Goal: Task Accomplishment & Management: Complete application form

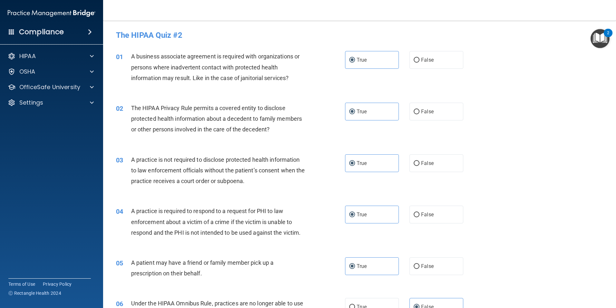
scroll to position [161, 0]
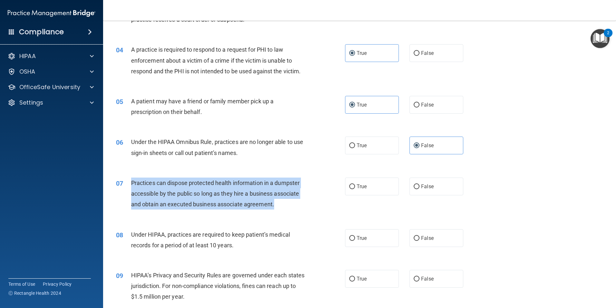
drag, startPoint x: 129, startPoint y: 182, endPoint x: 292, endPoint y: 208, distance: 164.9
click at [292, 208] on div "07 Practices can dispose protected health information in a dumpster accessible …" at bounding box center [230, 194] width 249 height 35
copy div "Practices can dispose protected health information in a dumpster accessible by …"
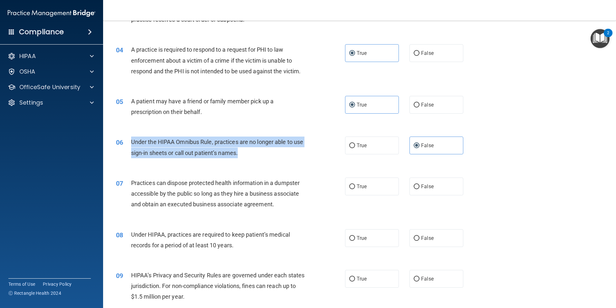
drag, startPoint x: 131, startPoint y: 142, endPoint x: 274, endPoint y: 156, distance: 143.1
click at [274, 156] on div "Under the HIPAA Omnibus Rule, practices are no longer able to use sign-in sheet…" at bounding box center [220, 146] width 179 height 21
copy span "Under the HIPAA Omnibus Rule, practices are no longer able to use sign-in sheet…"
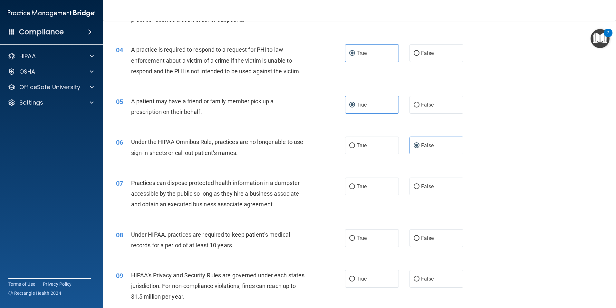
click at [134, 181] on span "Practices can dispose protected health information in a dumpster accessible by …" at bounding box center [215, 193] width 169 height 28
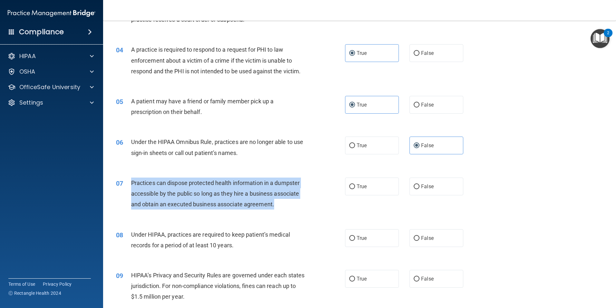
drag, startPoint x: 130, startPoint y: 182, endPoint x: 280, endPoint y: 209, distance: 152.2
click at [280, 209] on div "07 Practices can dispose protected health information in a dumpster accessible …" at bounding box center [230, 194] width 249 height 35
copy div "Practices can dispose protected health information in a dumpster accessible by …"
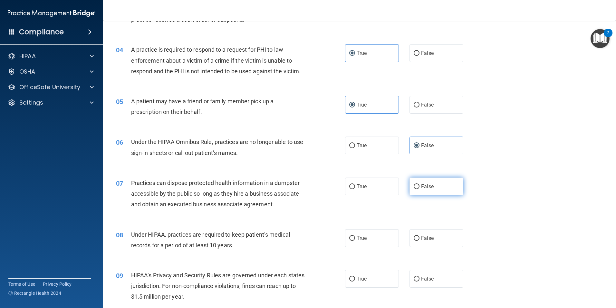
click at [427, 192] on label "False" at bounding box center [437, 186] width 54 height 18
click at [420, 189] on input "False" at bounding box center [417, 186] width 6 height 5
radio input "true"
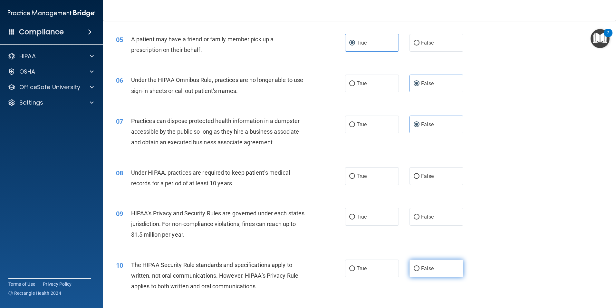
scroll to position [226, 0]
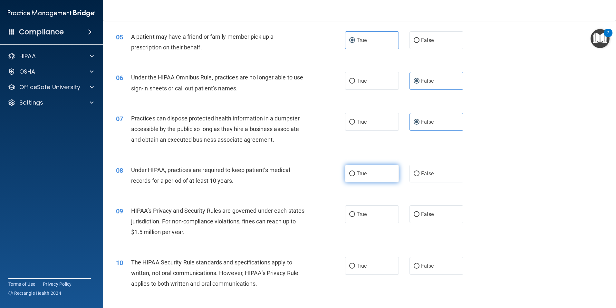
click at [368, 179] on label "True" at bounding box center [372, 173] width 54 height 18
click at [355, 176] on input "True" at bounding box center [352, 173] width 6 height 5
radio input "true"
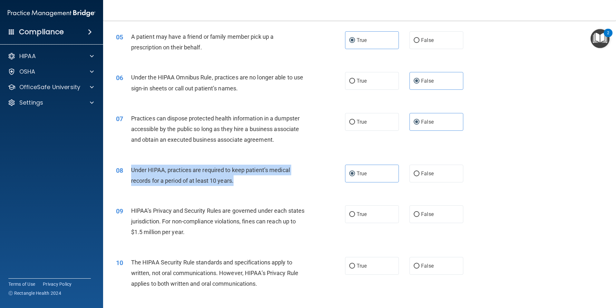
drag, startPoint x: 130, startPoint y: 168, endPoint x: 252, endPoint y: 184, distance: 123.9
click at [252, 184] on div "08 Under HIPAA, practices are required to keep patient’s medical records for a …" at bounding box center [230, 176] width 249 height 25
copy div "Under HIPAA, practices are required to keep patient’s medical records for a per…"
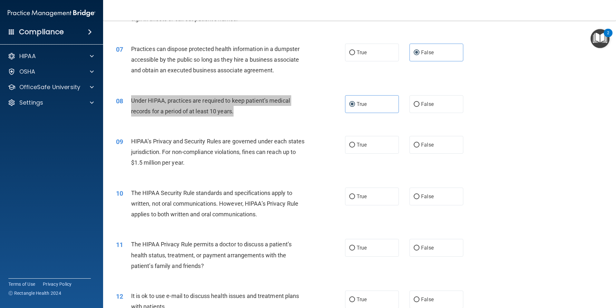
scroll to position [387, 0]
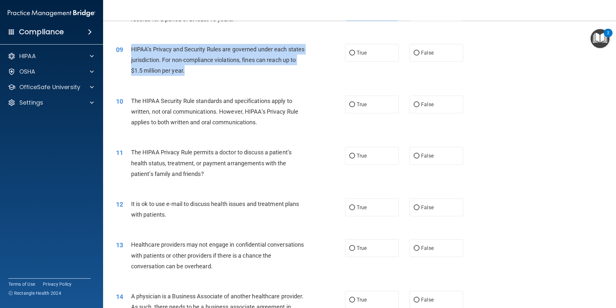
drag, startPoint x: 131, startPoint y: 49, endPoint x: 224, endPoint y: 74, distance: 96.5
click at [224, 74] on div "09 HIPAA’s Privacy and Security Rules are governed under each states jurisdicti…" at bounding box center [230, 61] width 249 height 35
copy div "HIPAA’s Privacy and Security Rules are governed under each states jurisdiction.…"
click at [365, 50] on span "True" at bounding box center [362, 53] width 10 height 6
click at [355, 51] on input "True" at bounding box center [352, 53] width 6 height 5
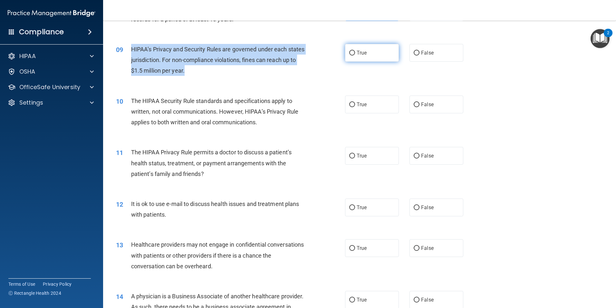
radio input "true"
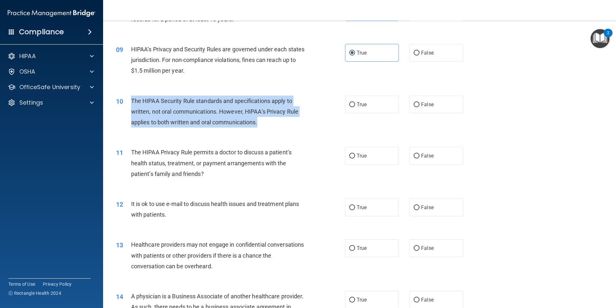
drag, startPoint x: 131, startPoint y: 99, endPoint x: 272, endPoint y: 123, distance: 143.5
click at [272, 123] on div "The HIPAA Security Rule standards and specifications apply to written, not oral…" at bounding box center [220, 111] width 179 height 32
copy span "The HIPAA Security Rule standards and specifications apply to written, not oral…"
click at [225, 111] on span "The HIPAA Security Rule standards and specifications apply to written, not oral…" at bounding box center [214, 111] width 167 height 28
drag, startPoint x: 268, startPoint y: 125, endPoint x: 131, endPoint y: 99, distance: 139.4
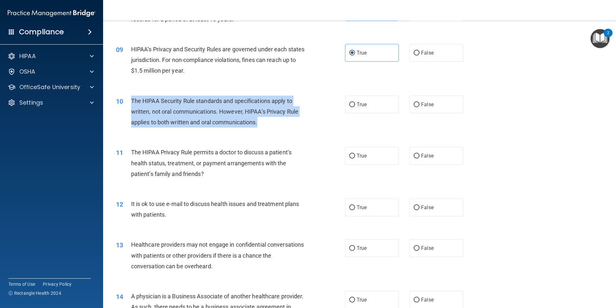
click at [131, 99] on div "The HIPAA Security Rule standards and specifications apply to written, not oral…" at bounding box center [220, 111] width 179 height 32
copy span "The HIPAA Security Rule standards and specifications apply to written, not oral…"
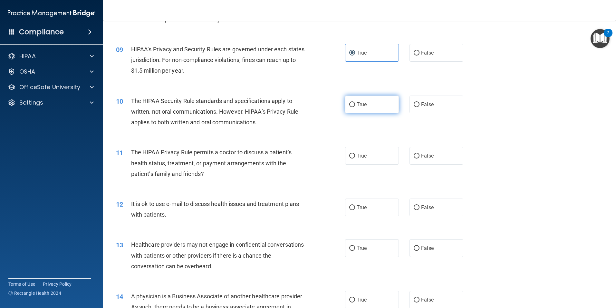
click at [373, 108] on label "True" at bounding box center [372, 104] width 54 height 18
click at [355, 107] on input "True" at bounding box center [352, 104] width 6 height 5
radio input "true"
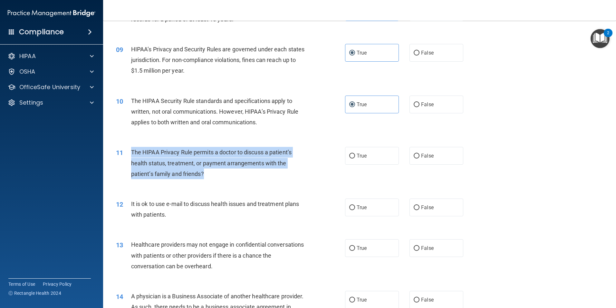
drag, startPoint x: 132, startPoint y: 152, endPoint x: 265, endPoint y: 179, distance: 135.8
click at [265, 179] on div "The HIPAA Privacy Rule permits a doctor to discuss a patient’s health status, t…" at bounding box center [220, 163] width 179 height 32
copy span "The HIPAA Privacy Rule permits a doctor to discuss a patient’s health status, t…"
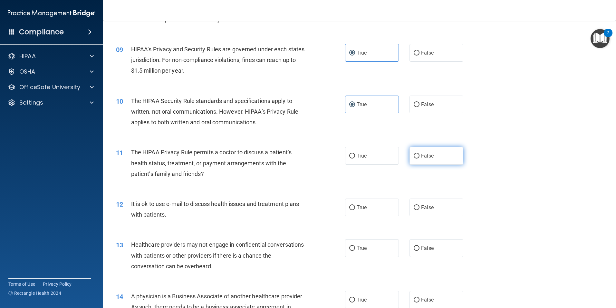
click at [427, 153] on span "False" at bounding box center [427, 155] width 13 height 6
click at [420, 153] on input "False" at bounding box center [417, 155] width 6 height 5
radio input "true"
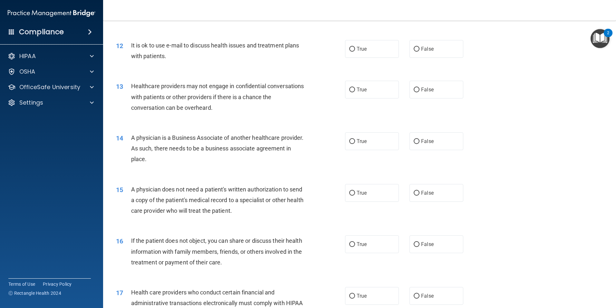
scroll to position [548, 0]
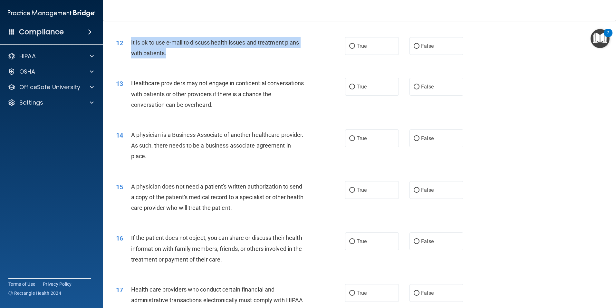
drag, startPoint x: 130, startPoint y: 39, endPoint x: 195, endPoint y: 57, distance: 66.9
click at [195, 57] on div "12 It is ok to use e-mail to discuss health issues and treatment plans with pat…" at bounding box center [230, 49] width 249 height 25
copy div "It is ok to use e-mail to discuss health issues and treatment plans with patien…"
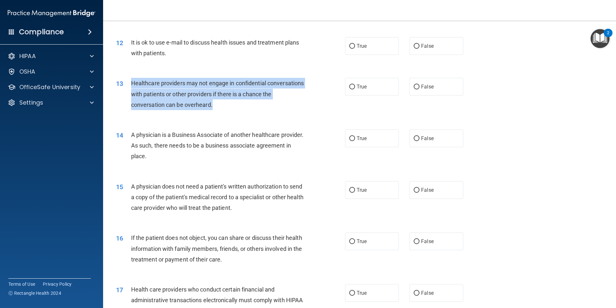
drag, startPoint x: 131, startPoint y: 82, endPoint x: 223, endPoint y: 105, distance: 94.4
click at [223, 105] on div "13 Healthcare providers may not engage in confidential conversations with patie…" at bounding box center [230, 95] width 249 height 35
drag, startPoint x: 128, startPoint y: 133, endPoint x: 274, endPoint y: 161, distance: 148.7
click at [274, 161] on div "14 A physician is a Business Associate of another healthcare provider. As such,…" at bounding box center [230, 146] width 249 height 35
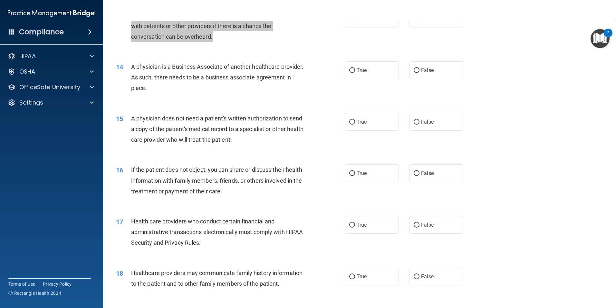
scroll to position [677, 0]
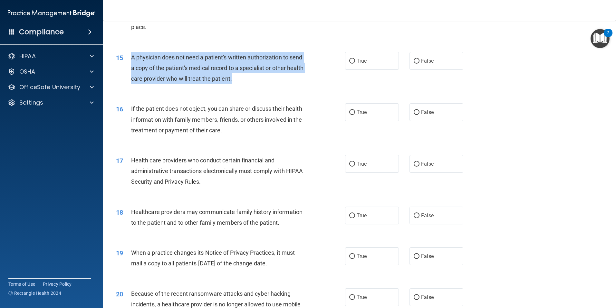
drag, startPoint x: 129, startPoint y: 56, endPoint x: 267, endPoint y: 84, distance: 140.8
click at [267, 84] on div "15 A physician does not need a patient's written authorization to send a copy o…" at bounding box center [230, 69] width 249 height 35
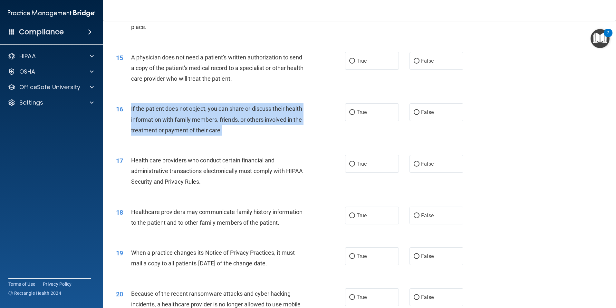
drag, startPoint x: 147, startPoint y: 109, endPoint x: 268, endPoint y: 131, distance: 122.9
click at [268, 131] on div "16 If the patient does not object, you can share or discuss their health inform…" at bounding box center [230, 120] width 249 height 35
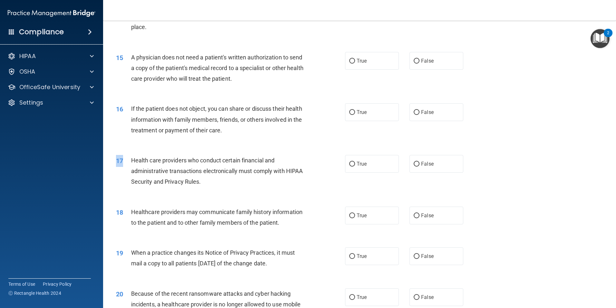
drag, startPoint x: 130, startPoint y: 160, endPoint x: 278, endPoint y: 192, distance: 152.0
click at [278, 192] on div "17 Health care providers who conduct certain financial and administrative trans…" at bounding box center [359, 173] width 497 height 52
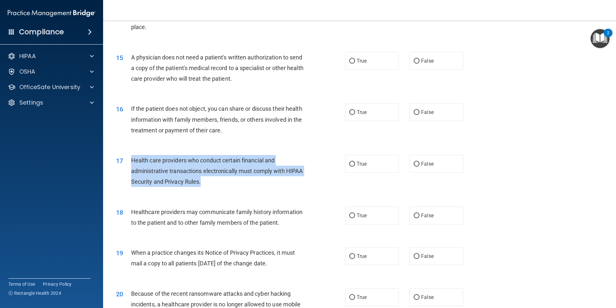
drag, startPoint x: 278, startPoint y: 192, endPoint x: 129, endPoint y: 160, distance: 152.9
click at [129, 160] on div "17 Health care providers who conduct certain financial and administrative trans…" at bounding box center [230, 172] width 249 height 35
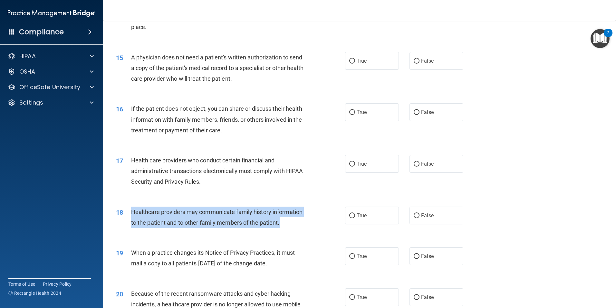
drag, startPoint x: 130, startPoint y: 212, endPoint x: 291, endPoint y: 224, distance: 161.3
click at [291, 224] on div "18 Healthcare providers may communicate family history information to the patie…" at bounding box center [230, 218] width 249 height 25
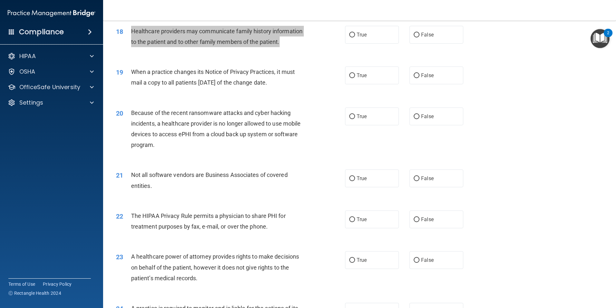
scroll to position [871, 0]
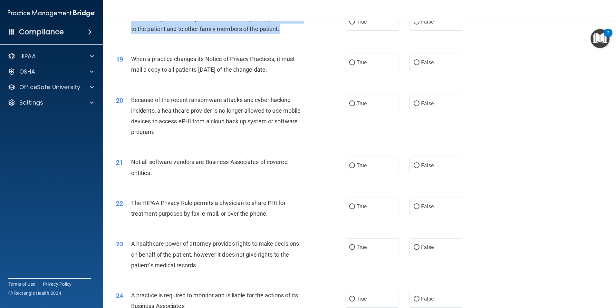
drag, startPoint x: 129, startPoint y: 58, endPoint x: 294, endPoint y: 77, distance: 166.5
click at [294, 77] on div "19 When a practice changes its Notice of Privacy Practices, it must mail a copy…" at bounding box center [230, 66] width 249 height 25
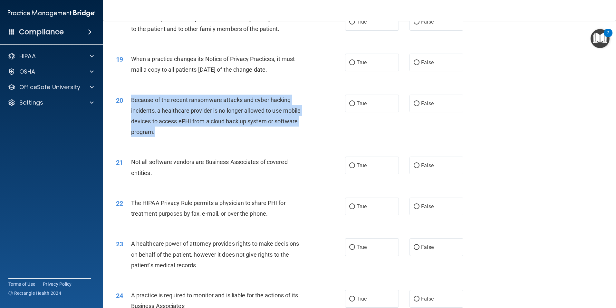
drag, startPoint x: 127, startPoint y: 99, endPoint x: 202, endPoint y: 137, distance: 84.8
click at [202, 137] on div "20 Because of the recent ransomware attacks and cyber hacking incidents, a heal…" at bounding box center [230, 117] width 249 height 46
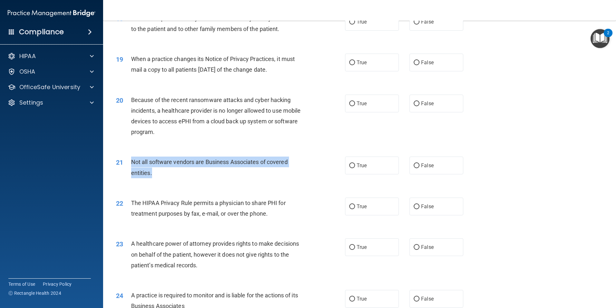
drag, startPoint x: 131, startPoint y: 163, endPoint x: 172, endPoint y: 177, distance: 43.7
click at [172, 177] on div "Not all software vendors are Business Associates of covered entities." at bounding box center [220, 166] width 179 height 21
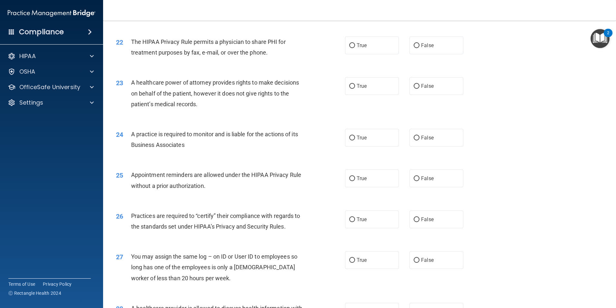
scroll to position [1032, 0]
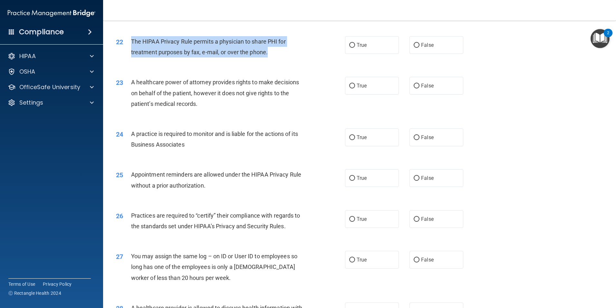
drag, startPoint x: 132, startPoint y: 41, endPoint x: 281, endPoint y: 54, distance: 149.5
click at [281, 54] on div "The HIPAA Privacy Rule permits a physician to share PHI for treatment purposes …" at bounding box center [220, 46] width 179 height 21
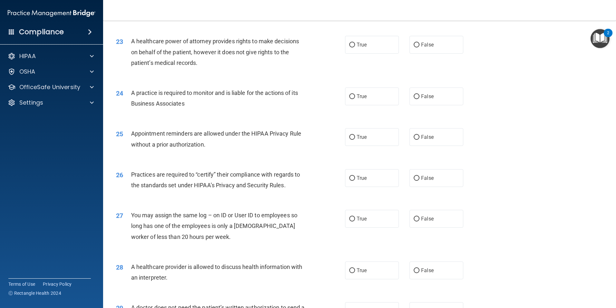
scroll to position [1064, 0]
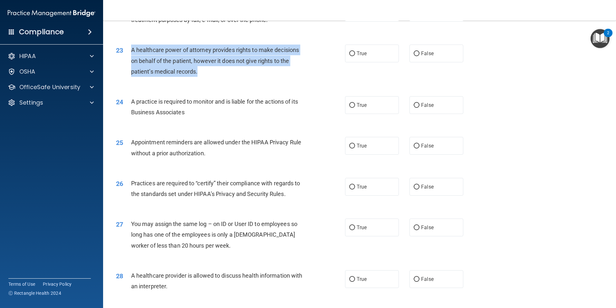
drag, startPoint x: 130, startPoint y: 50, endPoint x: 221, endPoint y: 74, distance: 94.6
click at [221, 74] on div "23 A healthcare power of attorney provides rights to make decisions on behalf o…" at bounding box center [230, 61] width 249 height 35
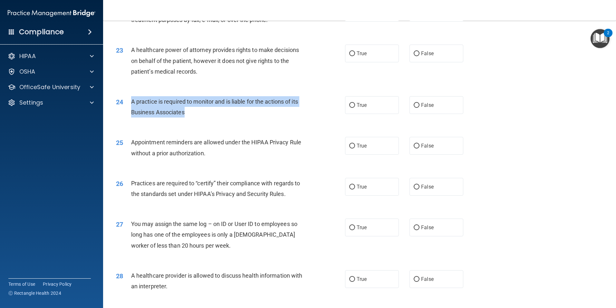
drag, startPoint x: 131, startPoint y: 100, endPoint x: 190, endPoint y: 117, distance: 61.7
click at [190, 117] on div "A practice is required to monitor and is liable for the actions of its Business…" at bounding box center [220, 106] width 179 height 21
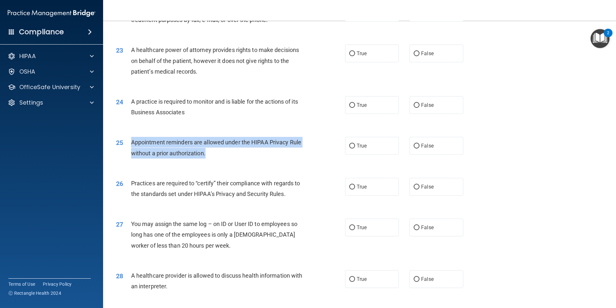
drag, startPoint x: 132, startPoint y: 144, endPoint x: 231, endPoint y: 156, distance: 99.3
click at [231, 156] on div "Appointment reminders are allowed under the HIPAA Privacy Rule without a prior …" at bounding box center [220, 147] width 179 height 21
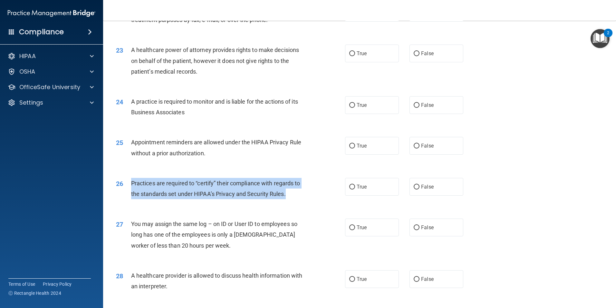
drag, startPoint x: 130, startPoint y: 183, endPoint x: 295, endPoint y: 194, distance: 165.5
click at [295, 194] on div "26 Practices are required to “certify” their compliance with regards to the sta…" at bounding box center [230, 190] width 249 height 25
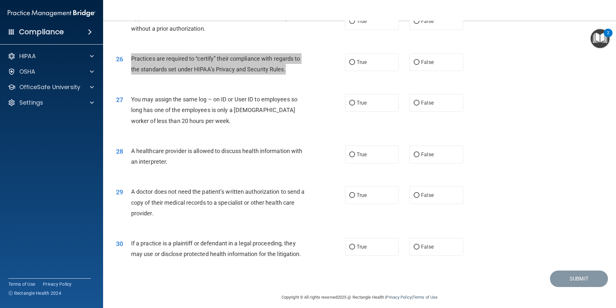
scroll to position [1193, 0]
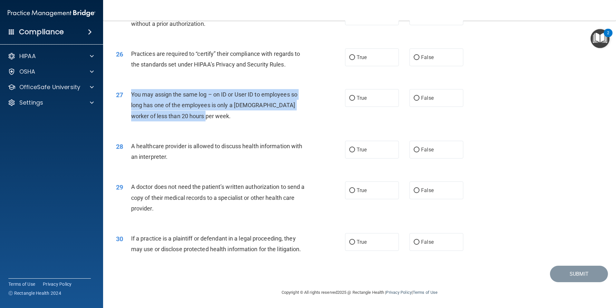
drag, startPoint x: 129, startPoint y: 93, endPoint x: 224, endPoint y: 118, distance: 97.9
click at [224, 118] on div "27 You may assign the same log – on ID or User ID to employees so long has one …" at bounding box center [230, 106] width 249 height 35
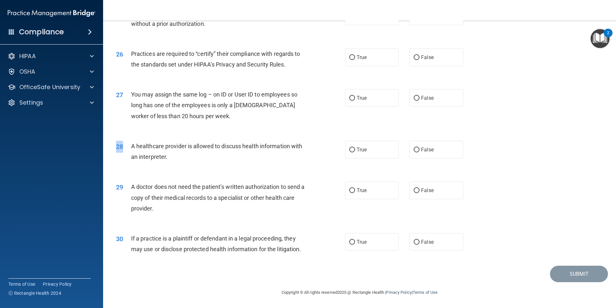
drag, startPoint x: 128, startPoint y: 142, endPoint x: 218, endPoint y: 167, distance: 93.1
click at [218, 167] on div "28 A healthcare provider is allowed to discuss health information with an inter…" at bounding box center [359, 153] width 497 height 41
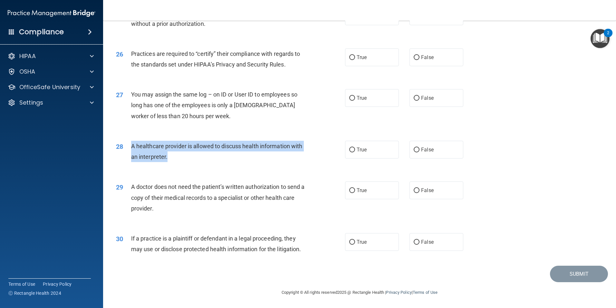
drag, startPoint x: 218, startPoint y: 167, endPoint x: 128, endPoint y: 144, distance: 93.1
click at [128, 144] on div "28 A healthcare provider is allowed to discuss health information with an inter…" at bounding box center [230, 153] width 249 height 25
drag, startPoint x: 132, startPoint y: 185, endPoint x: 190, endPoint y: 204, distance: 61.7
click at [190, 204] on div "A doctor does not need the patient’s written authorization to send a copy of th…" at bounding box center [220, 197] width 179 height 32
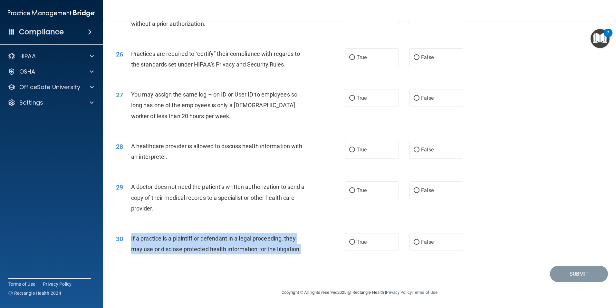
drag, startPoint x: 131, startPoint y: 237, endPoint x: 304, endPoint y: 246, distance: 173.1
click at [304, 246] on div "If a practice is a plaintiff or defendant in a legal proceeding, they may use o…" at bounding box center [220, 243] width 179 height 21
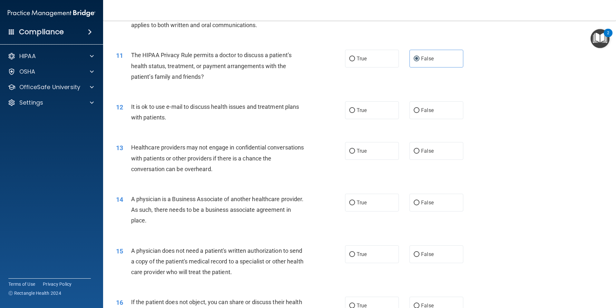
scroll to position [419, 0]
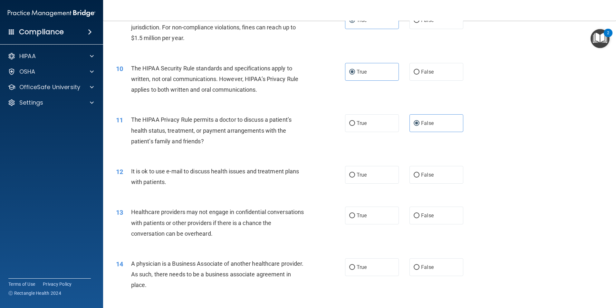
click at [266, 191] on div "12 It is ok to use e-mail to discuss health issues and treatment plans with pat…" at bounding box center [359, 178] width 497 height 41
click at [442, 184] on div "12 It is ok to use e-mail to discuss health issues and treatment plans with pat…" at bounding box center [359, 178] width 497 height 41
click at [442, 178] on label "False" at bounding box center [437, 175] width 54 height 18
click at [420, 177] on input "False" at bounding box center [417, 174] width 6 height 5
radio input "true"
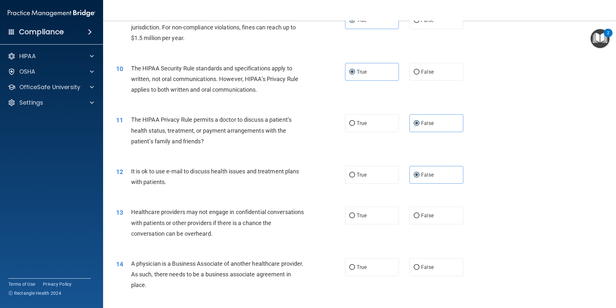
scroll to position [484, 0]
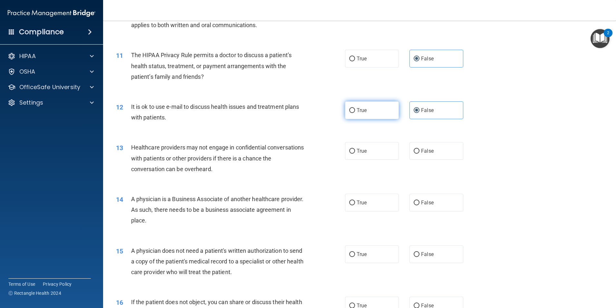
click at [363, 107] on label "True" at bounding box center [372, 110] width 54 height 18
click at [355, 108] on input "True" at bounding box center [352, 110] width 6 height 5
radio input "true"
click at [436, 119] on div "12 It is ok to use e-mail to discuss health issues and treatment plans with pat…" at bounding box center [359, 113] width 497 height 41
click at [437, 115] on label "False" at bounding box center [437, 110] width 54 height 18
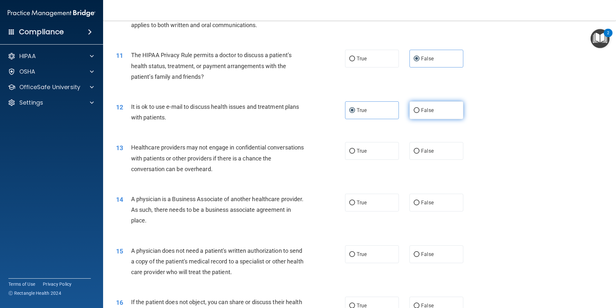
click at [420, 113] on input "False" at bounding box center [417, 110] width 6 height 5
radio input "true"
radio input "false"
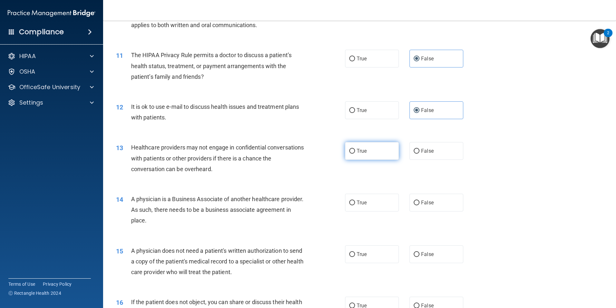
click at [371, 147] on label "True" at bounding box center [372, 151] width 54 height 18
click at [355, 149] on input "True" at bounding box center [352, 151] width 6 height 5
radio input "true"
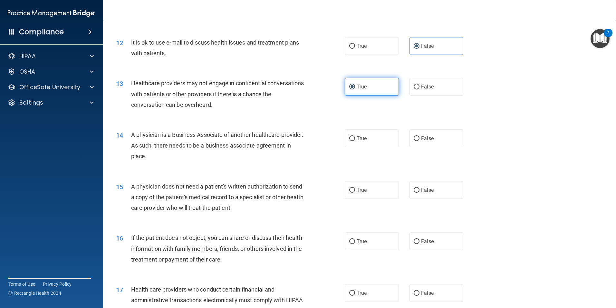
scroll to position [548, 0]
drag, startPoint x: 130, startPoint y: 134, endPoint x: 202, endPoint y: 153, distance: 74.8
click at [202, 153] on div "14 A physician is a Business Associate of another healthcare provider. As such,…" at bounding box center [230, 146] width 249 height 35
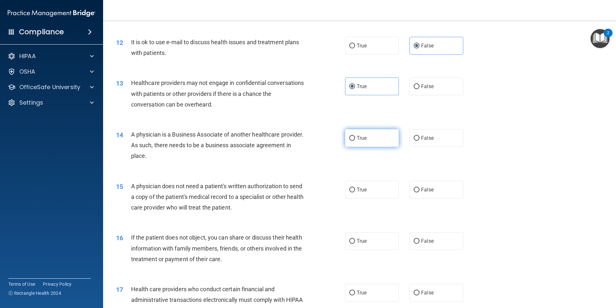
click at [372, 143] on label "True" at bounding box center [372, 138] width 54 height 18
click at [355, 141] on input "True" at bounding box center [352, 138] width 6 height 5
radio input "true"
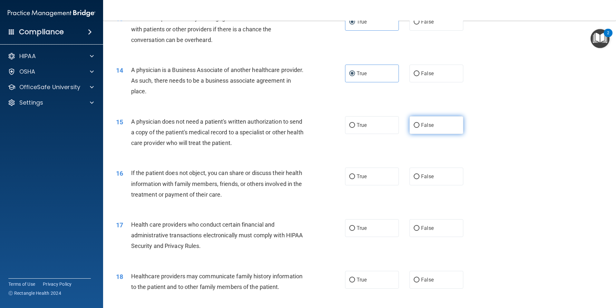
click at [437, 120] on label "False" at bounding box center [437, 125] width 54 height 18
click at [420, 123] on input "False" at bounding box center [417, 125] width 6 height 5
radio input "true"
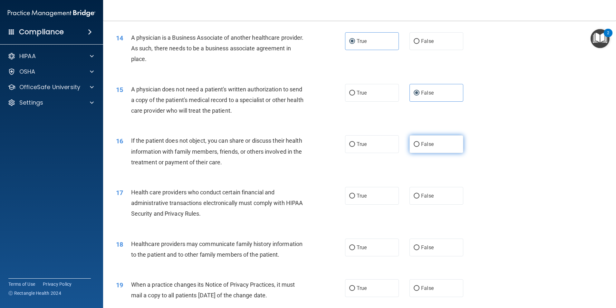
click at [414, 144] on input "False" at bounding box center [417, 144] width 6 height 5
radio input "true"
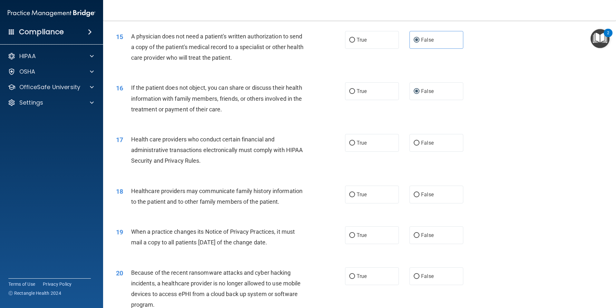
scroll to position [710, 0]
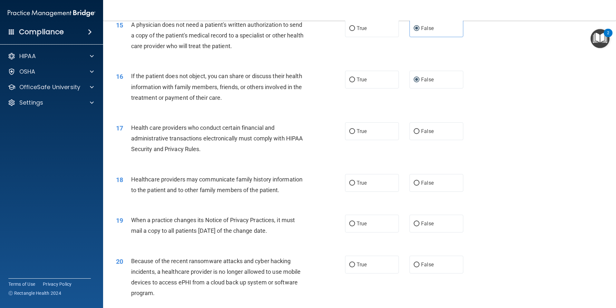
click at [253, 132] on div "Health care providers who conduct certain financial and administrative transact…" at bounding box center [220, 138] width 179 height 32
click at [349, 134] on label "True" at bounding box center [372, 131] width 54 height 18
click at [349, 134] on input "True" at bounding box center [352, 131] width 6 height 5
radio input "true"
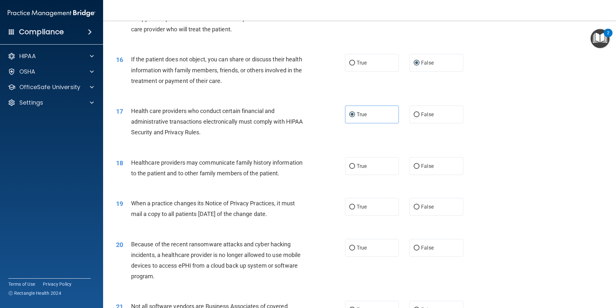
scroll to position [742, 0]
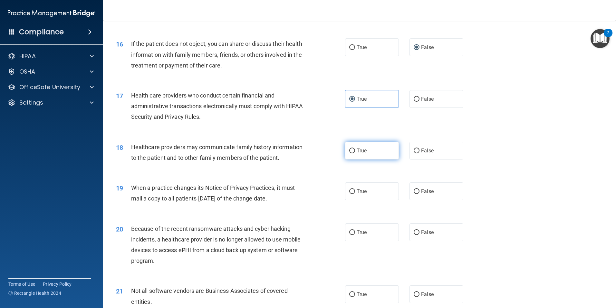
click at [382, 155] on label "True" at bounding box center [372, 151] width 54 height 18
click at [355, 153] on input "True" at bounding box center [352, 150] width 6 height 5
radio input "true"
click at [442, 151] on label "False" at bounding box center [437, 151] width 54 height 18
click at [420, 151] on input "False" at bounding box center [417, 150] width 6 height 5
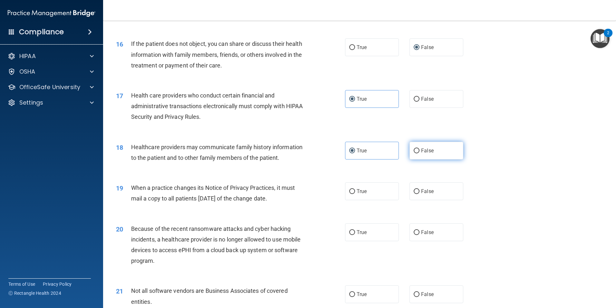
radio input "true"
radio input "false"
click at [370, 191] on label "True" at bounding box center [372, 191] width 54 height 18
click at [355, 191] on input "True" at bounding box center [352, 191] width 6 height 5
radio input "true"
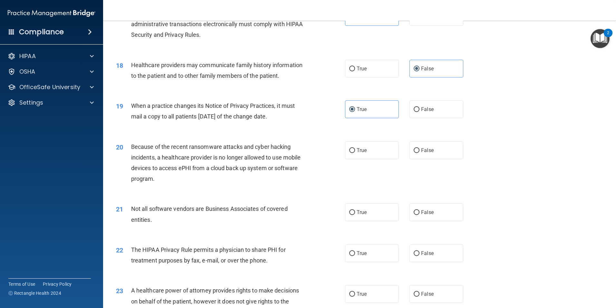
scroll to position [871, 0]
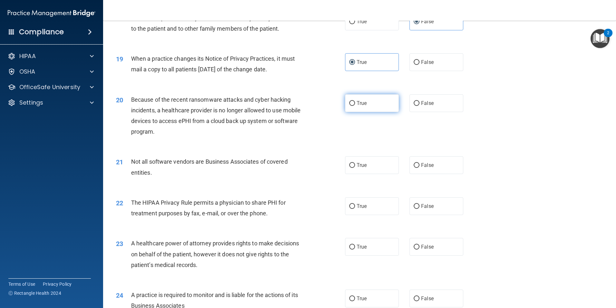
click at [369, 99] on label "True" at bounding box center [372, 103] width 54 height 18
click at [355, 101] on input "True" at bounding box center [352, 103] width 6 height 5
radio input "true"
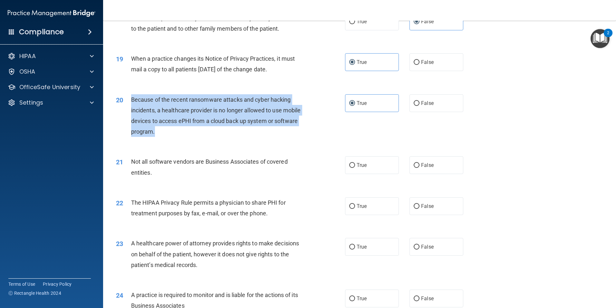
drag, startPoint x: 130, startPoint y: 96, endPoint x: 182, endPoint y: 133, distance: 64.7
click at [182, 133] on div "20 Because of the recent ransomware attacks and cyber hacking incidents, a heal…" at bounding box center [230, 117] width 249 height 46
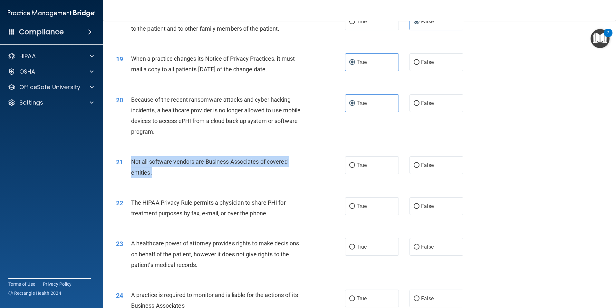
drag, startPoint x: 132, startPoint y: 162, endPoint x: 159, endPoint y: 169, distance: 27.9
click at [159, 169] on div "Not all software vendors are Business Associates of covered entities." at bounding box center [220, 166] width 179 height 21
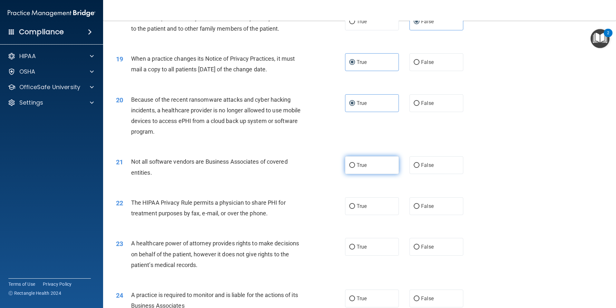
click at [354, 172] on label "True" at bounding box center [372, 165] width 54 height 18
click at [354, 168] on input "True" at bounding box center [352, 165] width 6 height 5
radio input "true"
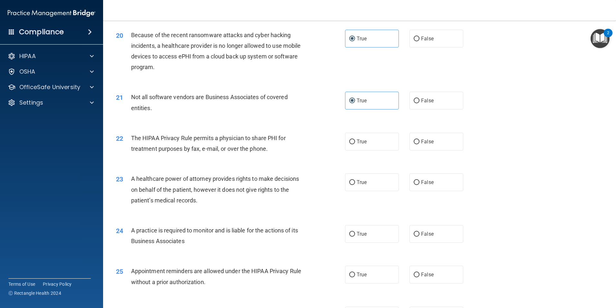
scroll to position [968, 0]
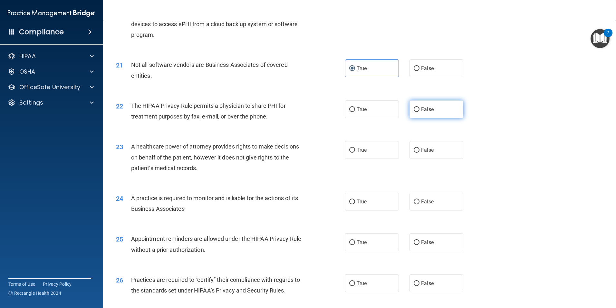
click at [456, 108] on label "False" at bounding box center [437, 109] width 54 height 18
click at [420, 108] on input "False" at bounding box center [417, 109] width 6 height 5
radio input "true"
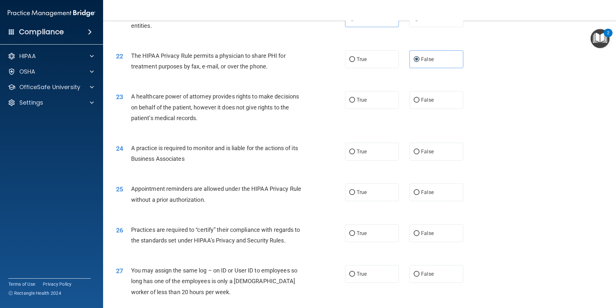
scroll to position [1032, 0]
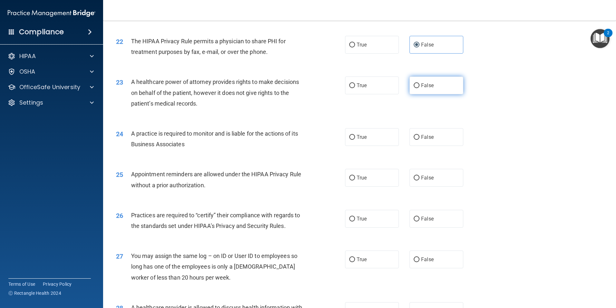
drag, startPoint x: 431, startPoint y: 88, endPoint x: 443, endPoint y: 86, distance: 12.7
click at [431, 88] on label "False" at bounding box center [437, 85] width 54 height 18
click at [420, 88] on input "False" at bounding box center [417, 85] width 6 height 5
radio input "true"
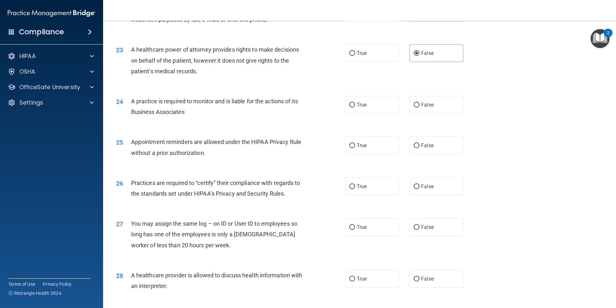
scroll to position [1097, 0]
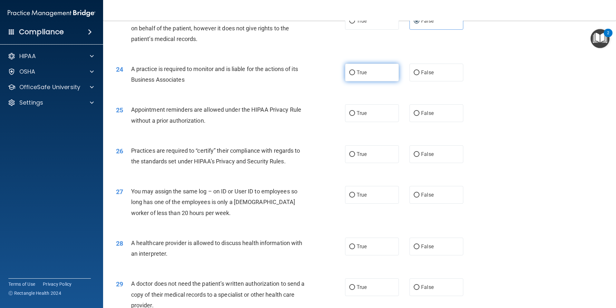
click at [378, 75] on label "True" at bounding box center [372, 73] width 54 height 18
click at [355, 75] on input "True" at bounding box center [352, 72] width 6 height 5
radio input "true"
click at [378, 117] on label "True" at bounding box center [372, 113] width 54 height 18
click at [355, 116] on input "True" at bounding box center [352, 113] width 6 height 5
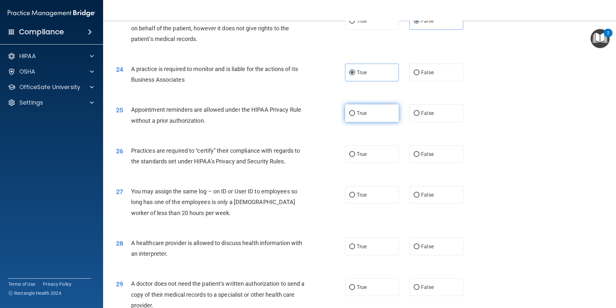
radio input "true"
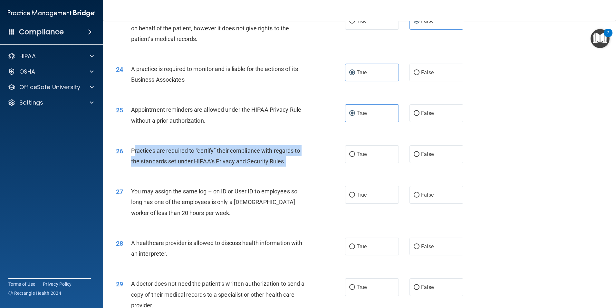
drag, startPoint x: 134, startPoint y: 149, endPoint x: 290, endPoint y: 160, distance: 156.1
click at [290, 160] on div "Practices are required to “certify” their compliance with regards to the standa…" at bounding box center [220, 155] width 179 height 21
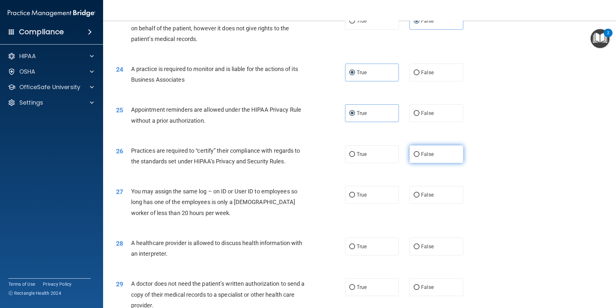
click at [434, 147] on label "False" at bounding box center [437, 154] width 54 height 18
click at [420, 152] on input "False" at bounding box center [417, 154] width 6 height 5
radio input "true"
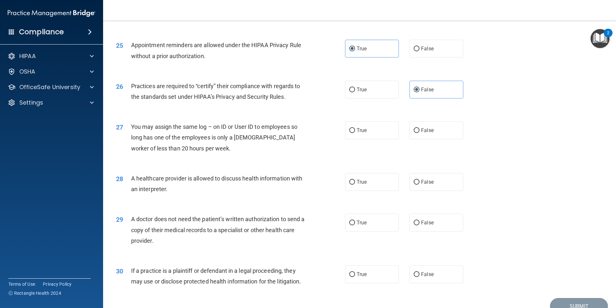
scroll to position [1193, 0]
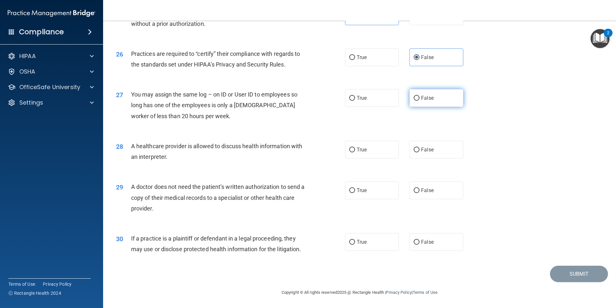
click at [441, 94] on label "False" at bounding box center [437, 98] width 54 height 18
click at [420, 96] on input "False" at bounding box center [417, 98] width 6 height 5
radio input "true"
click at [386, 152] on label "True" at bounding box center [372, 150] width 54 height 18
click at [355, 152] on input "True" at bounding box center [352, 149] width 6 height 5
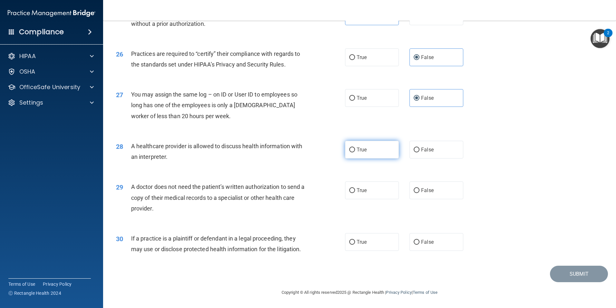
radio input "true"
click at [375, 185] on label "True" at bounding box center [372, 190] width 54 height 18
click at [355, 188] on input "True" at bounding box center [352, 190] width 6 height 5
radio input "true"
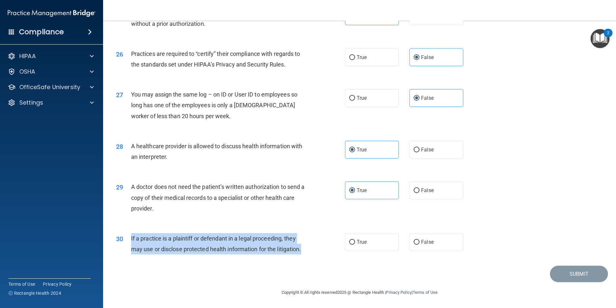
drag, startPoint x: 130, startPoint y: 238, endPoint x: 307, endPoint y: 255, distance: 177.8
click at [307, 255] on div "30 If a practice is a plaintiff or defendant in a legal proceeding, they may us…" at bounding box center [230, 245] width 249 height 25
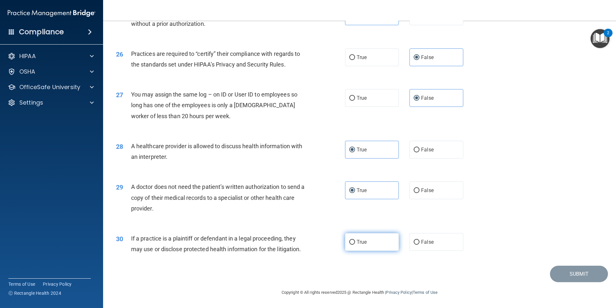
click at [366, 239] on label "True" at bounding box center [372, 242] width 54 height 18
click at [355, 240] on input "True" at bounding box center [352, 242] width 6 height 5
radio input "true"
click at [481, 118] on div "27 You may assign the same log – on ID or User ID to employees so long has one …" at bounding box center [359, 107] width 497 height 52
click at [570, 274] on button "Submit" at bounding box center [579, 273] width 58 height 16
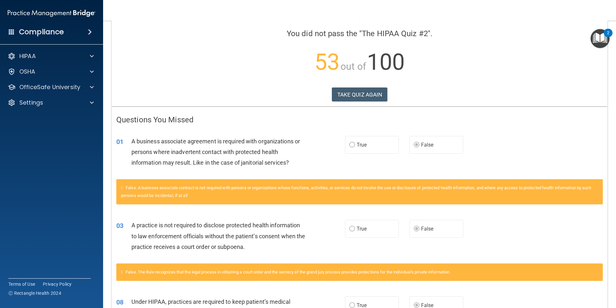
scroll to position [64, 0]
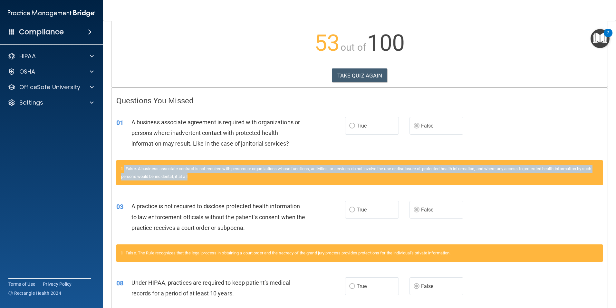
drag, startPoint x: 125, startPoint y: 168, endPoint x: 202, endPoint y: 178, distance: 77.1
click at [202, 178] on div "False. A business associate contract is not required with persons or organizati…" at bounding box center [359, 172] width 487 height 25
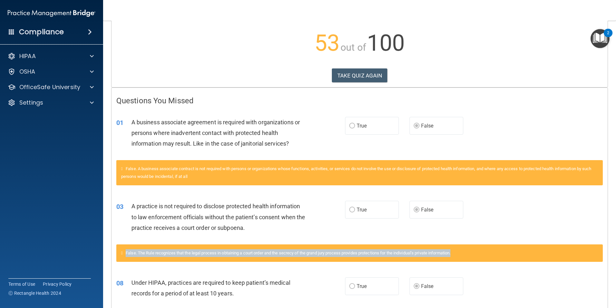
drag, startPoint x: 128, startPoint y: 254, endPoint x: 507, endPoint y: 258, distance: 378.9
click at [507, 258] on div "False. The Rule recognizes that the legal process in obtaining a court order an…" at bounding box center [359, 252] width 487 height 17
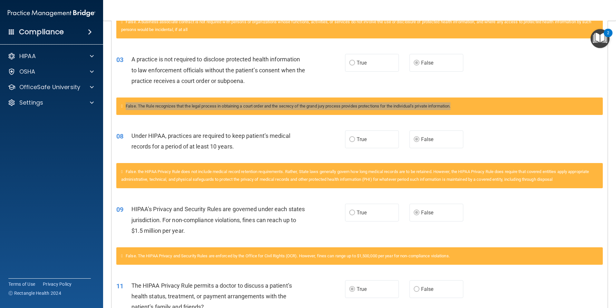
scroll to position [226, 0]
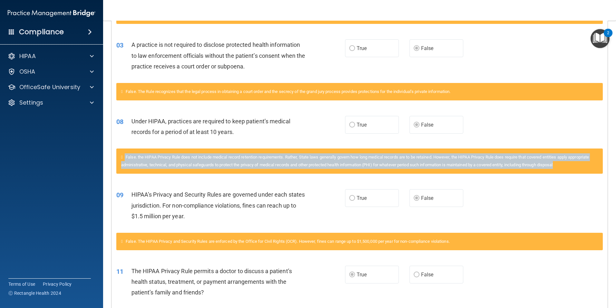
drag, startPoint x: 127, startPoint y: 157, endPoint x: 591, endPoint y: 166, distance: 463.7
click at [591, 166] on div "False. the HIPAA Privacy Rule does not include medical record retention require…" at bounding box center [359, 160] width 487 height 25
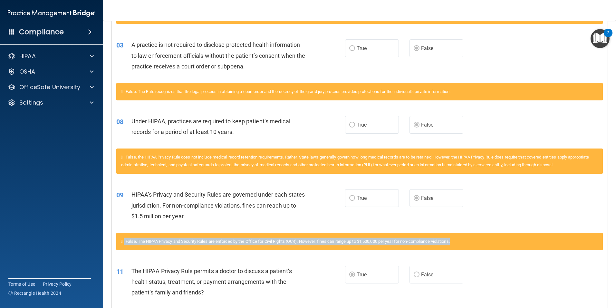
drag, startPoint x: 125, startPoint y: 241, endPoint x: 463, endPoint y: 241, distance: 338.2
click at [463, 241] on div "False. The HIPAA Privacy and Security Rules are enforced by the Office for Civi…" at bounding box center [359, 240] width 487 height 17
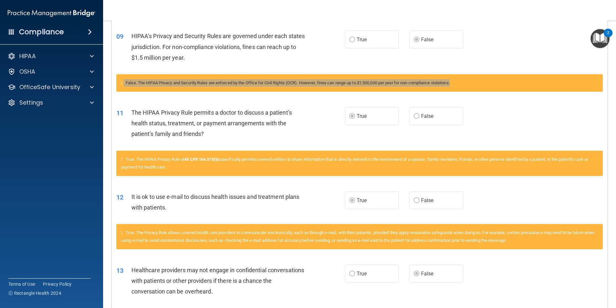
scroll to position [387, 0]
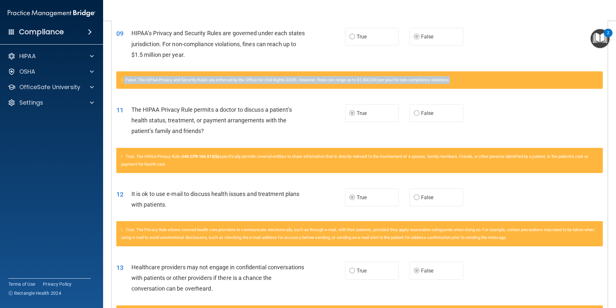
drag, startPoint x: 126, startPoint y: 157, endPoint x: 189, endPoint y: 167, distance: 63.7
click at [189, 167] on div "True. The HIPAA Privacy Rule at 45 CFR 164.510(b) specifically permits covered …" at bounding box center [359, 160] width 487 height 25
drag, startPoint x: 189, startPoint y: 167, endPoint x: 169, endPoint y: 163, distance: 20.1
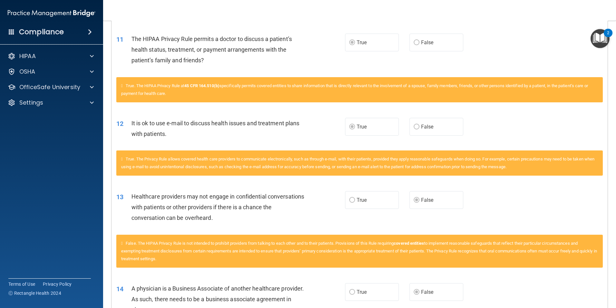
scroll to position [516, 0]
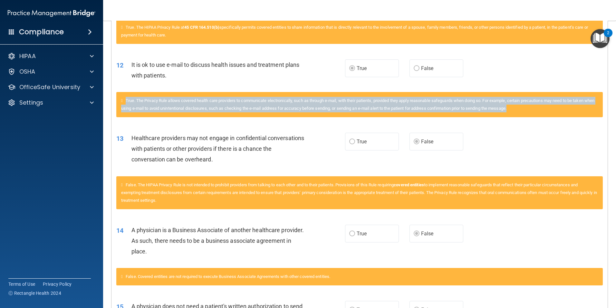
drag, startPoint x: 127, startPoint y: 101, endPoint x: 561, endPoint y: 108, distance: 433.4
click at [561, 108] on div "True. The Privacy Rule allows covered health care providers to communicate elec…" at bounding box center [359, 104] width 487 height 25
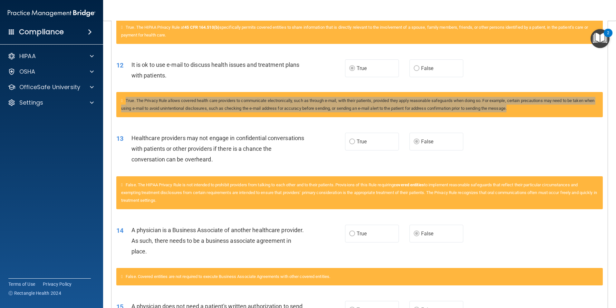
scroll to position [548, 0]
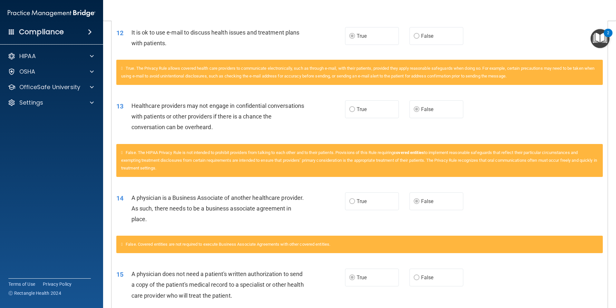
click at [290, 194] on div "A physician is a Business Associate of another healthcare provider. As such, th…" at bounding box center [221, 208] width 179 height 32
drag, startPoint x: 126, startPoint y: 154, endPoint x: 239, endPoint y: 172, distance: 114.5
click at [239, 172] on div "False. The HIPAA Privacy Rule is not intended to prohibit providers from talkin…" at bounding box center [359, 160] width 487 height 33
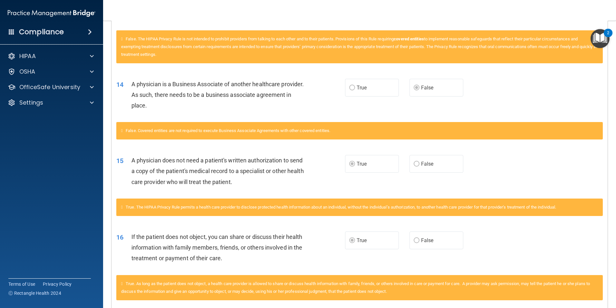
scroll to position [645, 0]
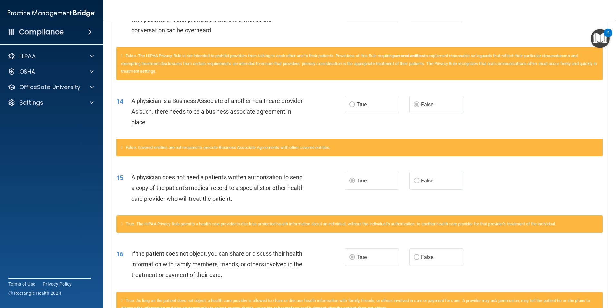
click at [219, 136] on div "14 A physician is a Business Associate of another healthcare provider. As such,…" at bounding box center [360, 113] width 497 height 52
drag, startPoint x: 127, startPoint y: 148, endPoint x: 343, endPoint y: 144, distance: 216.4
click at [343, 144] on div "False. Covered entities are not required to execute Business Associate Agreemen…" at bounding box center [359, 147] width 487 height 17
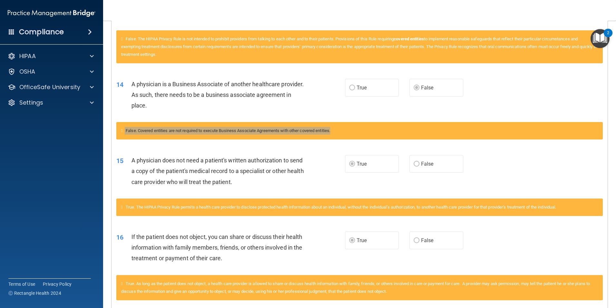
scroll to position [677, 0]
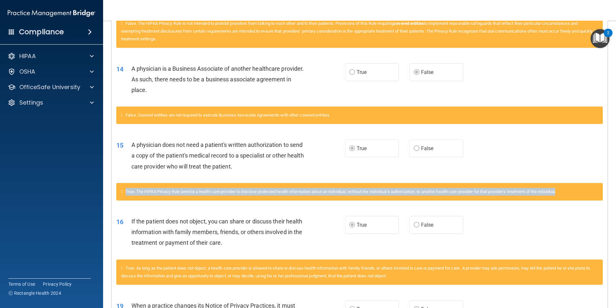
drag, startPoint x: 127, startPoint y: 189, endPoint x: 570, endPoint y: 190, distance: 442.7
click at [556, 190] on span "True. The HIPAA Privacy Rule permits a health care provider to disclose protect…" at bounding box center [341, 191] width 431 height 5
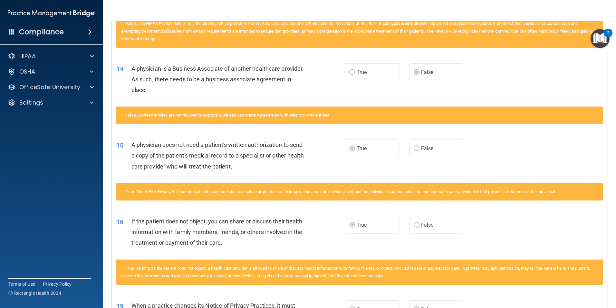
drag, startPoint x: 570, startPoint y: 190, endPoint x: 574, endPoint y: 192, distance: 4.5
click at [577, 193] on div "True. The HIPAA Privacy Rule permits a health care provider to disclose protect…" at bounding box center [359, 191] width 487 height 17
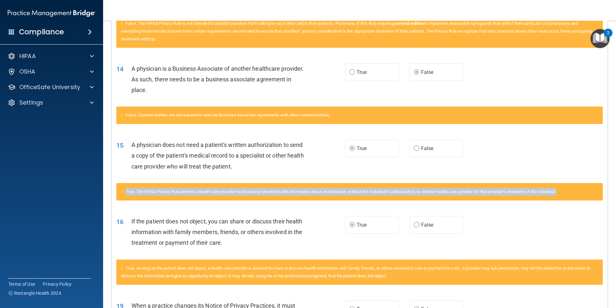
drag, startPoint x: 573, startPoint y: 192, endPoint x: 128, endPoint y: 192, distance: 444.6
click at [128, 192] on div "True. The HIPAA Privacy Rule permits a health care provider to disclose protect…" at bounding box center [359, 191] width 487 height 17
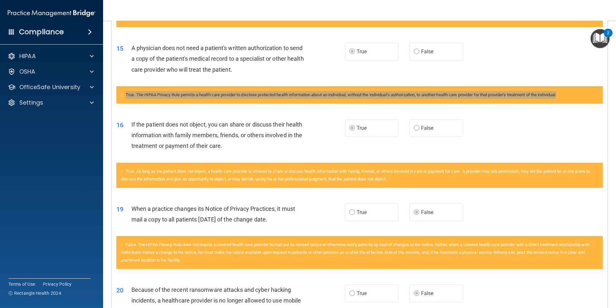
scroll to position [806, 0]
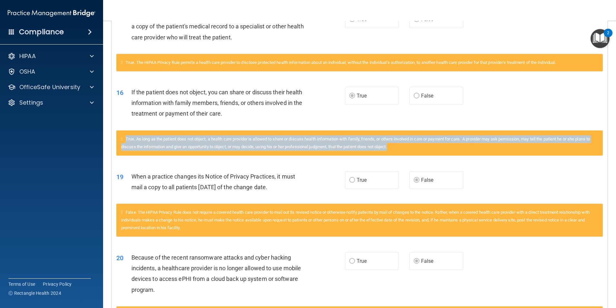
drag, startPoint x: 128, startPoint y: 137, endPoint x: 496, endPoint y: 147, distance: 367.7
click at [496, 147] on div "True. As long as the patient does not object, a health care provider is allowed…" at bounding box center [359, 142] width 487 height 25
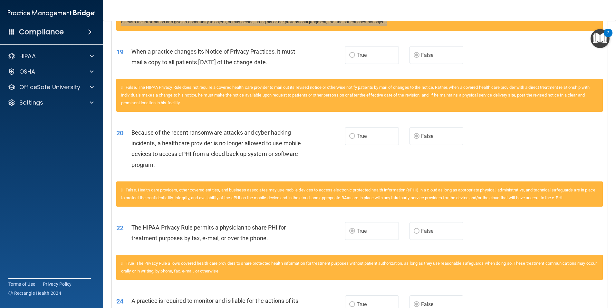
scroll to position [935, 0]
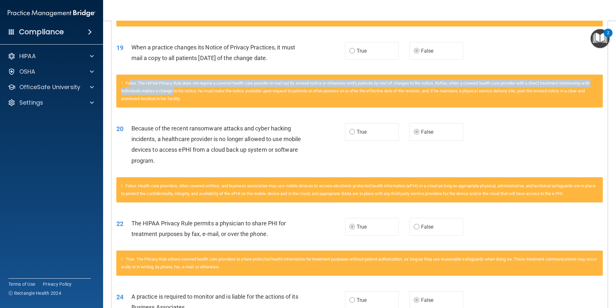
drag, startPoint x: 131, startPoint y: 84, endPoint x: 207, endPoint y: 93, distance: 76.0
click at [207, 93] on span "False. The HIPAA Privacy Rule does not require a covered health care provider t…" at bounding box center [355, 91] width 469 height 20
drag, startPoint x: 126, startPoint y: 82, endPoint x: 252, endPoint y: 94, distance: 126.3
click at [252, 94] on div "False. The HIPAA Privacy Rule does not require a covered health care provider t…" at bounding box center [359, 90] width 487 height 33
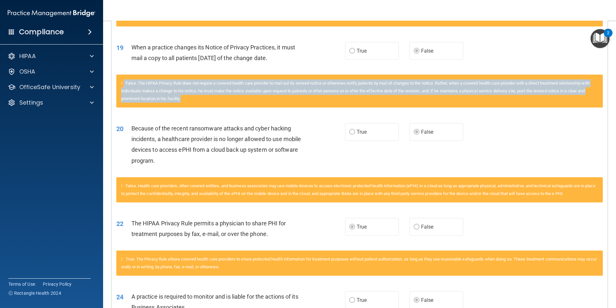
drag, startPoint x: 252, startPoint y: 94, endPoint x: 125, endPoint y: 85, distance: 127.1
click at [125, 85] on div "False. The HIPAA Privacy Rule does not require a covered health care provider t…" at bounding box center [359, 90] width 487 height 33
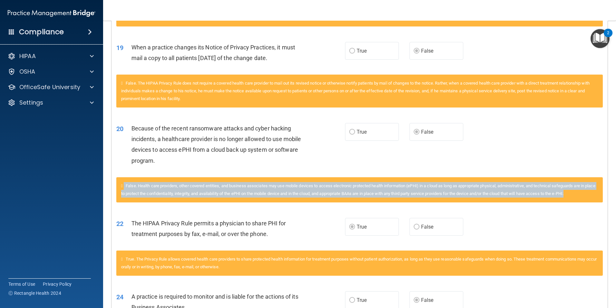
drag, startPoint x: 126, startPoint y: 186, endPoint x: 598, endPoint y: 192, distance: 471.7
click at [598, 192] on div "False. Health care providers, other covered entities, and business associates m…" at bounding box center [359, 189] width 487 height 25
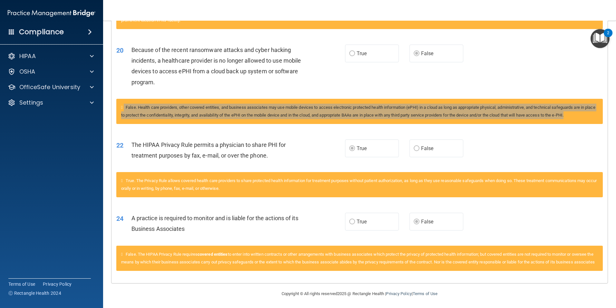
scroll to position [1022, 0]
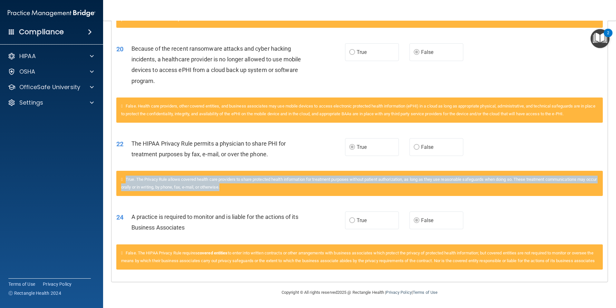
drag, startPoint x: 128, startPoint y: 172, endPoint x: 252, endPoint y: 181, distance: 124.2
click at [252, 181] on div "True. The Privacy Rule allows covered health care providers to share protected …" at bounding box center [359, 183] width 487 height 25
drag, startPoint x: 126, startPoint y: 245, endPoint x: 188, endPoint y: 261, distance: 63.6
click at [188, 261] on div "False. The HIPAA Privacy Rule requires covered entities to enter into written c…" at bounding box center [359, 256] width 487 height 25
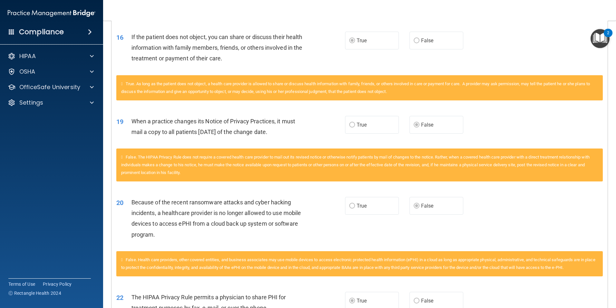
click at [475, 124] on div "19 When a practice changes its Notice of Privacy Practices, it must mail a copy…" at bounding box center [360, 128] width 497 height 41
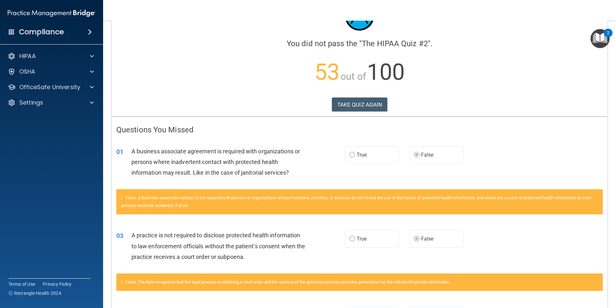
scroll to position [0, 0]
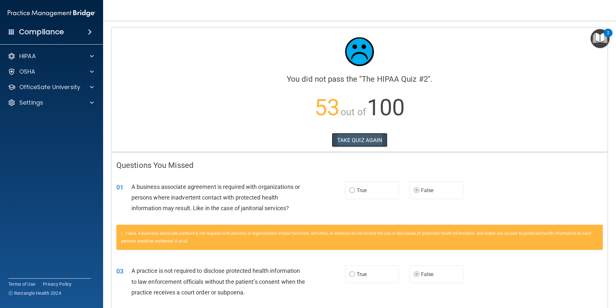
click at [380, 142] on button "TAKE QUIZ AGAIN" at bounding box center [360, 140] width 56 height 14
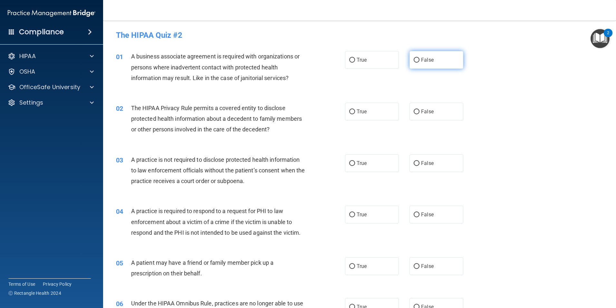
click at [414, 62] on input "False" at bounding box center [417, 60] width 6 height 5
radio input "true"
click at [367, 110] on label "True" at bounding box center [372, 112] width 54 height 18
click at [355, 110] on input "True" at bounding box center [352, 111] width 6 height 5
radio input "true"
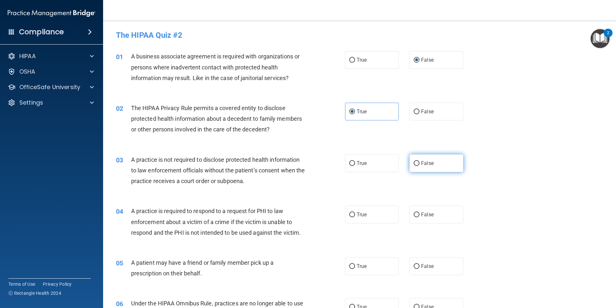
click at [416, 161] on input "False" at bounding box center [417, 163] width 6 height 5
radio input "true"
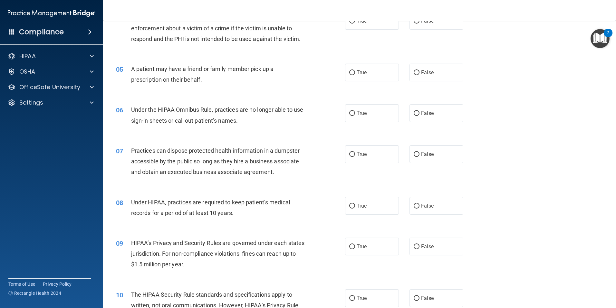
scroll to position [161, 0]
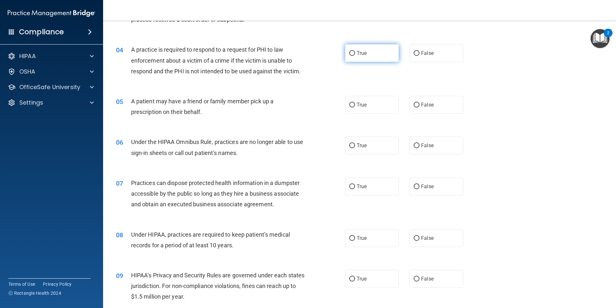
click at [371, 61] on label "True" at bounding box center [372, 53] width 54 height 18
click at [355, 56] on input "True" at bounding box center [352, 53] width 6 height 5
radio input "true"
click at [363, 106] on span "True" at bounding box center [362, 105] width 10 height 6
click at [355, 106] on input "True" at bounding box center [352, 105] width 6 height 5
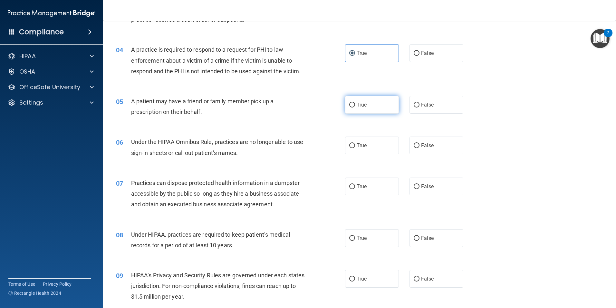
radio input "true"
click at [417, 142] on label "False" at bounding box center [437, 145] width 54 height 18
click at [417, 143] on input "False" at bounding box center [417, 145] width 6 height 5
radio input "true"
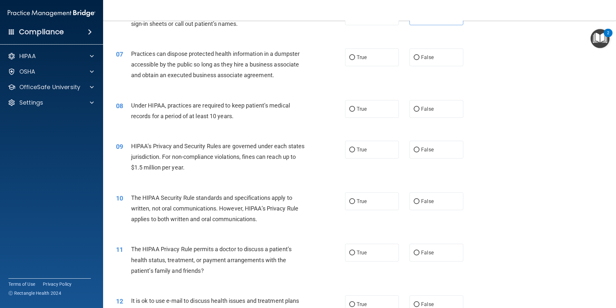
scroll to position [258, 0]
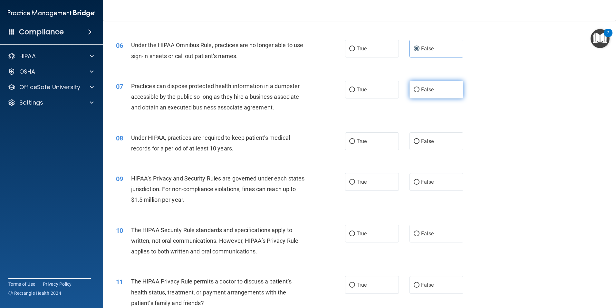
click at [419, 86] on label "False" at bounding box center [437, 90] width 54 height 18
click at [419, 87] on input "False" at bounding box center [417, 89] width 6 height 5
radio input "true"
click at [414, 144] on label "False" at bounding box center [437, 141] width 54 height 18
click at [414, 144] on input "False" at bounding box center [417, 141] width 6 height 5
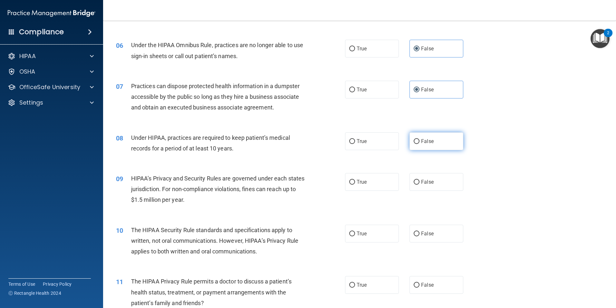
radio input "true"
click at [425, 182] on span "False" at bounding box center [427, 182] width 13 height 6
click at [420, 182] on input "False" at bounding box center [417, 182] width 6 height 5
radio input "true"
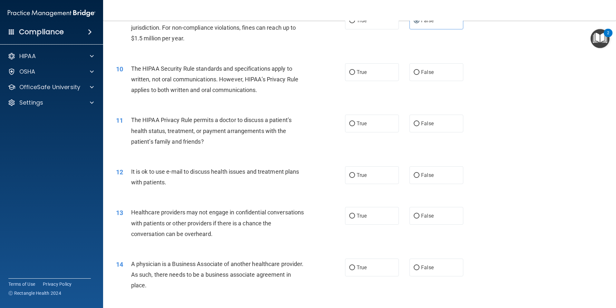
scroll to position [451, 0]
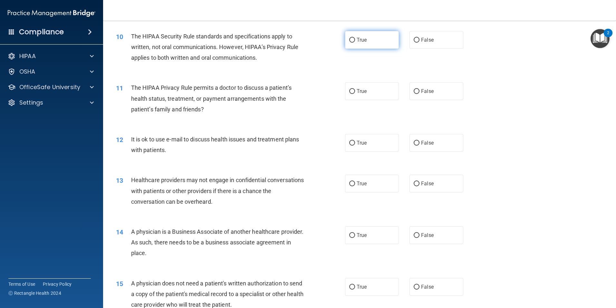
click at [354, 43] on label "True" at bounding box center [372, 40] width 54 height 18
click at [354, 43] on input "True" at bounding box center [352, 40] width 6 height 5
radio input "true"
click at [352, 89] on input "True" at bounding box center [352, 91] width 6 height 5
radio input "true"
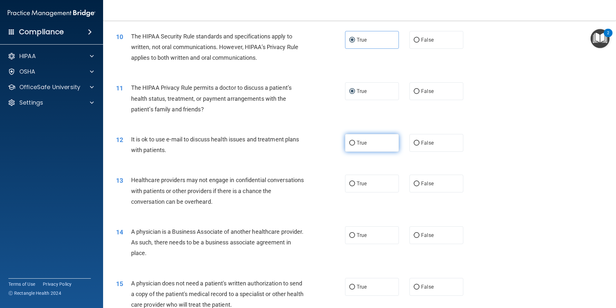
click at [369, 139] on label "True" at bounding box center [372, 143] width 54 height 18
click at [355, 141] on input "True" at bounding box center [352, 143] width 6 height 5
radio input "true"
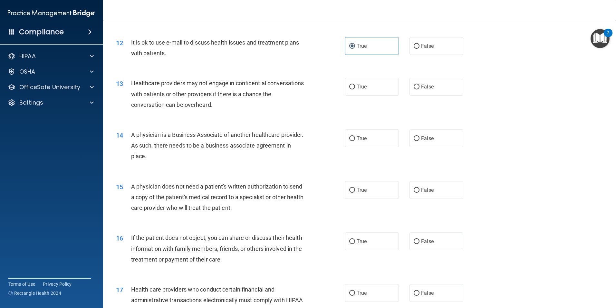
scroll to position [580, 0]
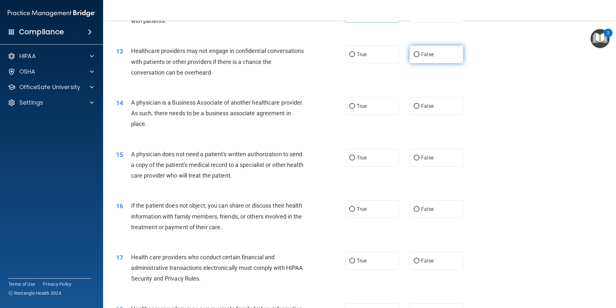
click at [418, 54] on label "False" at bounding box center [437, 54] width 54 height 18
click at [418, 54] on input "False" at bounding box center [417, 54] width 6 height 5
radio input "true"
click at [425, 105] on span "False" at bounding box center [427, 106] width 13 height 6
click at [420, 105] on input "False" at bounding box center [417, 106] width 6 height 5
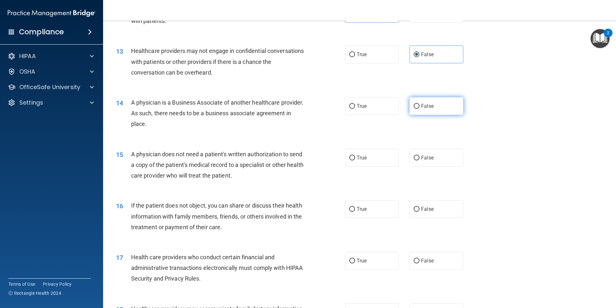
radio input "true"
click at [359, 154] on label "True" at bounding box center [372, 158] width 54 height 18
click at [355, 155] on input "True" at bounding box center [352, 157] width 6 height 5
radio input "true"
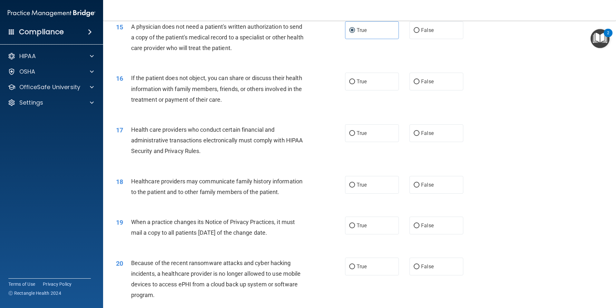
scroll to position [742, 0]
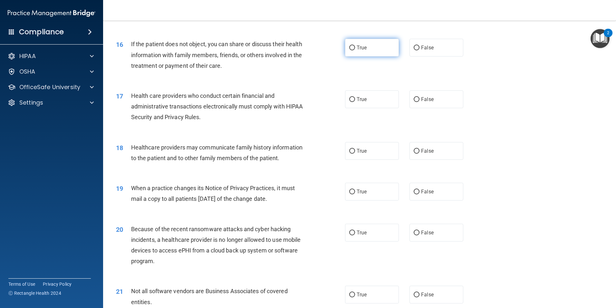
click at [361, 48] on span "True" at bounding box center [362, 47] width 10 height 6
click at [355, 48] on input "True" at bounding box center [352, 47] width 6 height 5
radio input "true"
click at [368, 99] on label "True" at bounding box center [372, 99] width 54 height 18
click at [355, 99] on input "True" at bounding box center [352, 99] width 6 height 5
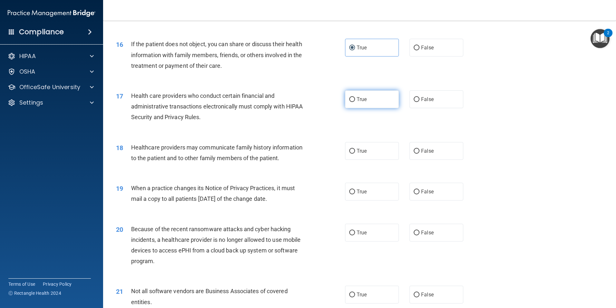
radio input "true"
click at [423, 156] on label "False" at bounding box center [437, 151] width 54 height 18
click at [420, 153] on input "False" at bounding box center [417, 151] width 6 height 5
radio input "true"
click at [421, 194] on span "False" at bounding box center [427, 191] width 13 height 6
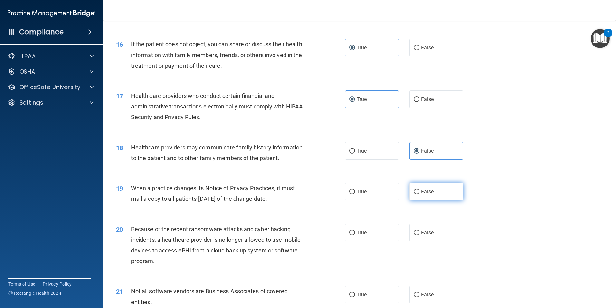
click at [419, 194] on input "False" at bounding box center [417, 191] width 6 height 5
radio input "true"
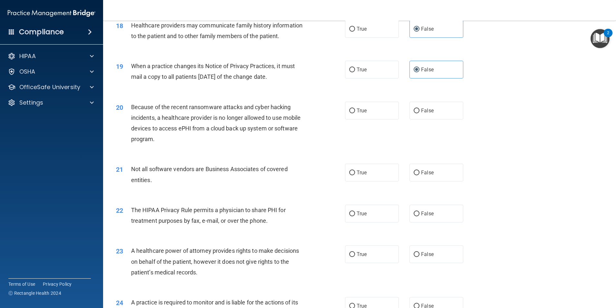
scroll to position [871, 0]
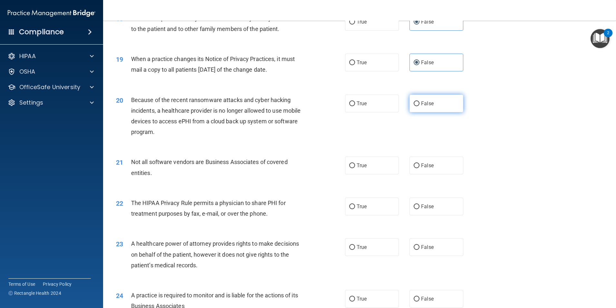
click at [431, 108] on label "False" at bounding box center [437, 103] width 54 height 18
click at [420, 106] on input "False" at bounding box center [417, 103] width 6 height 5
radio input "true"
click at [374, 165] on label "True" at bounding box center [372, 165] width 54 height 18
click at [355, 165] on input "True" at bounding box center [352, 165] width 6 height 5
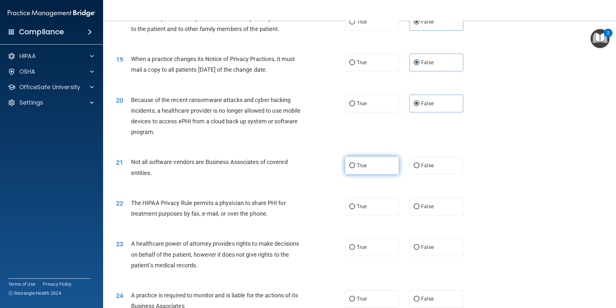
radio input "true"
click at [368, 212] on label "True" at bounding box center [372, 206] width 54 height 18
click at [355, 209] on input "True" at bounding box center [352, 206] width 6 height 5
radio input "true"
click at [417, 245] on input "False" at bounding box center [417, 247] width 6 height 5
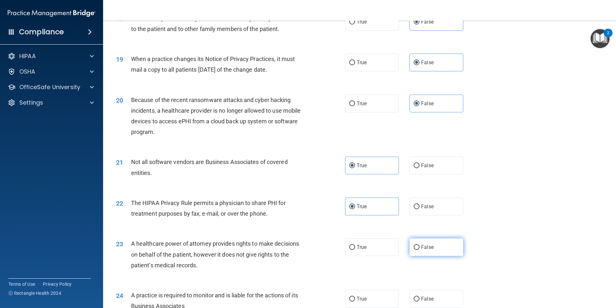
radio input "true"
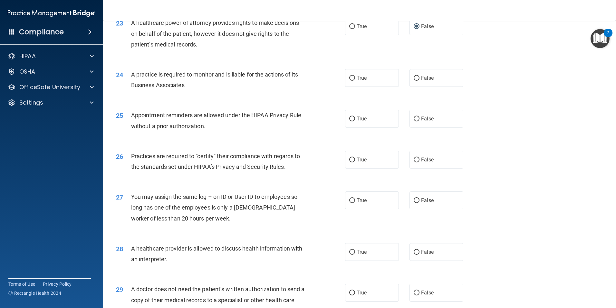
scroll to position [1096, 0]
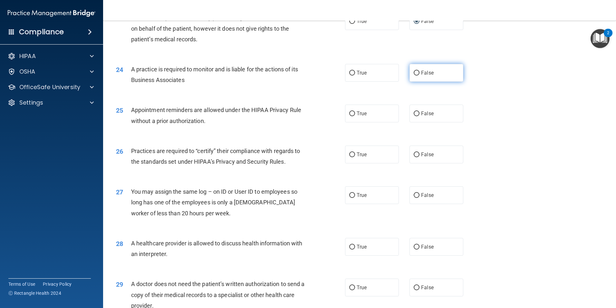
click at [429, 76] on label "False" at bounding box center [437, 73] width 54 height 18
click at [420, 75] on input "False" at bounding box center [417, 73] width 6 height 5
radio input "true"
click at [424, 111] on span "False" at bounding box center [427, 113] width 13 height 6
click at [420, 111] on input "False" at bounding box center [417, 113] width 6 height 5
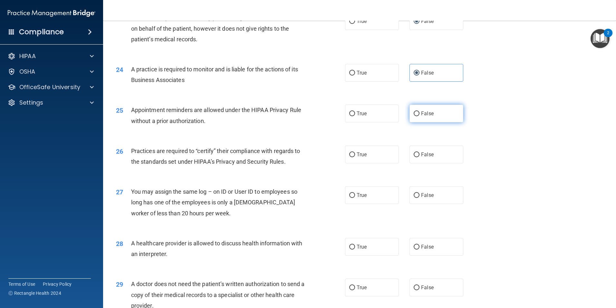
radio input "true"
click at [374, 158] on label "True" at bounding box center [372, 154] width 54 height 18
click at [355, 157] on input "True" at bounding box center [352, 154] width 6 height 5
radio input "true"
click at [433, 196] on label "False" at bounding box center [437, 195] width 54 height 18
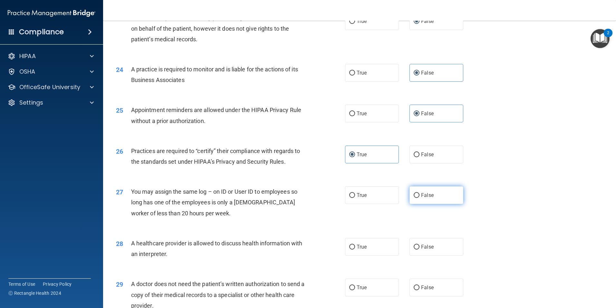
click at [420, 196] on input "False" at bounding box center [417, 195] width 6 height 5
radio input "true"
click at [357, 250] on label "True" at bounding box center [372, 247] width 54 height 18
click at [355, 249] on input "True" at bounding box center [352, 246] width 6 height 5
radio input "true"
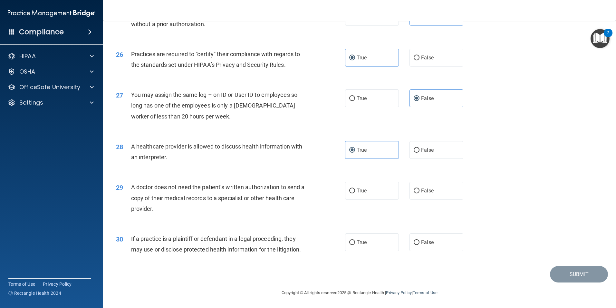
scroll to position [1193, 0]
drag, startPoint x: 378, startPoint y: 186, endPoint x: 376, endPoint y: 192, distance: 6.4
click at [378, 186] on label "True" at bounding box center [372, 190] width 54 height 18
click at [355, 188] on input "True" at bounding box center [352, 190] width 6 height 5
radio input "true"
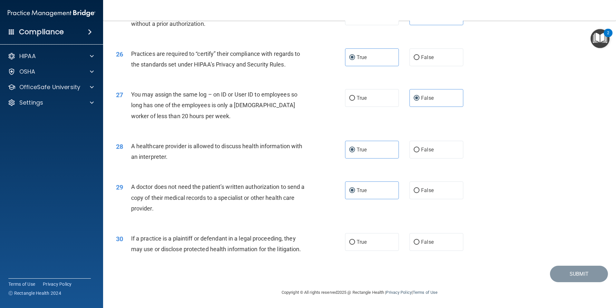
click at [374, 232] on div "30 If a practice is a plaintiff or defendant in a legal proceeding, they may us…" at bounding box center [359, 245] width 497 height 41
click at [375, 242] on label "True" at bounding box center [372, 242] width 54 height 18
click at [355, 242] on input "True" at bounding box center [352, 242] width 6 height 5
radio input "true"
click at [603, 277] on div "Submit" at bounding box center [359, 273] width 497 height 16
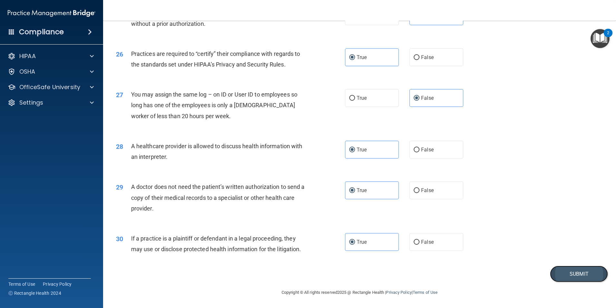
click at [593, 276] on button "Submit" at bounding box center [579, 273] width 58 height 16
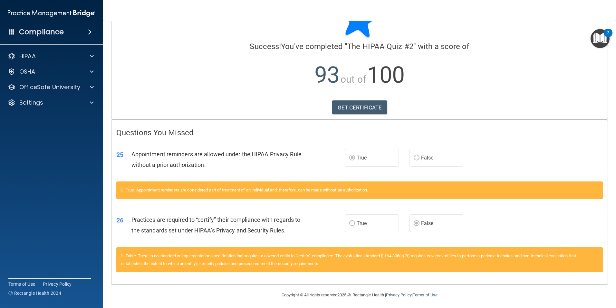
scroll to position [35, 0]
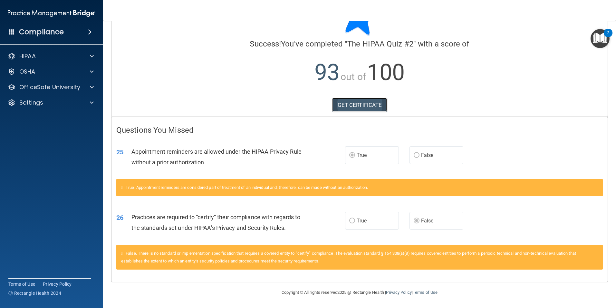
click at [346, 108] on link "GET CERTIFICATE" at bounding box center [359, 105] width 55 height 14
click at [604, 39] on img "Open Resource Center, 2 new notifications" at bounding box center [600, 38] width 19 height 19
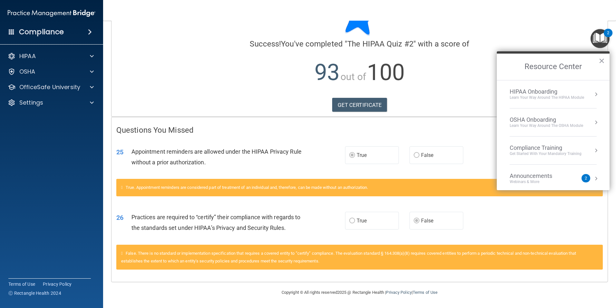
click at [584, 90] on div "HIPAA Onboarding" at bounding box center [547, 91] width 74 height 7
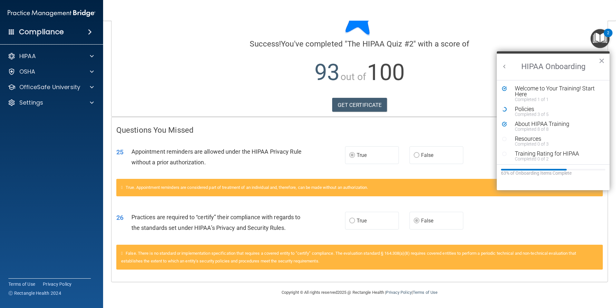
scroll to position [0, 0]
click at [552, 124] on div "About HIPAA Training" at bounding box center [556, 124] width 82 height 6
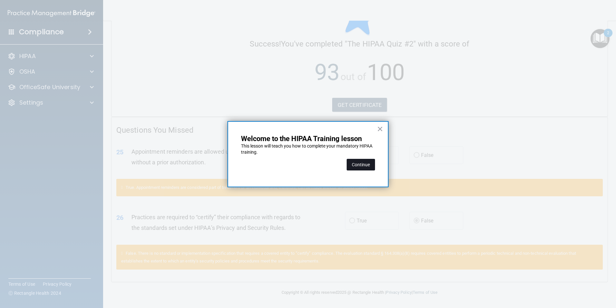
click at [360, 167] on button "Continue" at bounding box center [361, 165] width 28 height 12
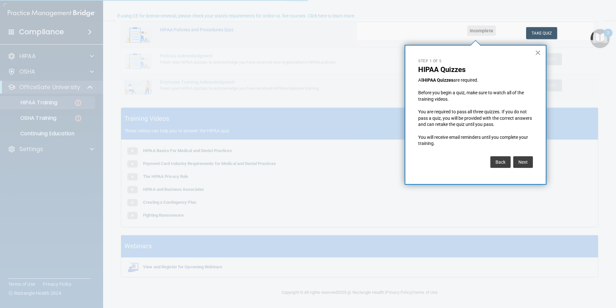
scroll to position [50, 0]
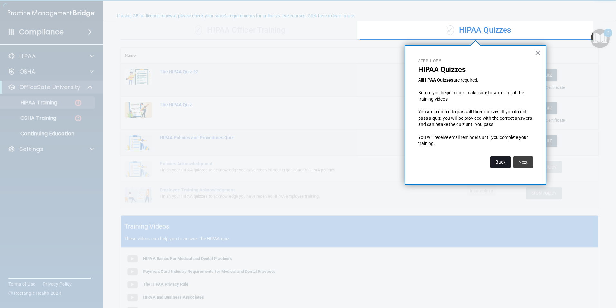
click at [503, 159] on button "Back" at bounding box center [501, 162] width 20 height 12
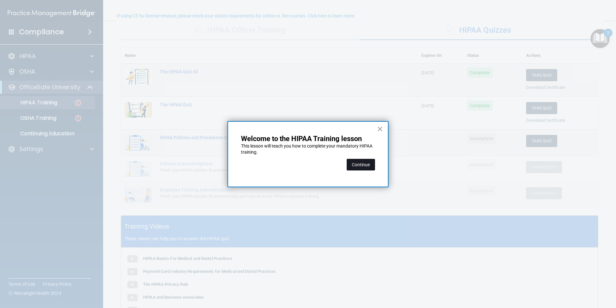
click at [365, 161] on button "Continue" at bounding box center [361, 165] width 28 height 12
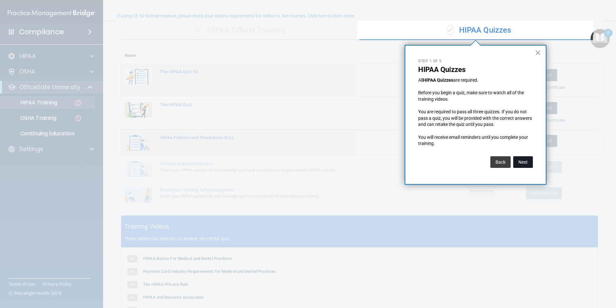
click at [530, 160] on button "Next" at bounding box center [524, 162] width 20 height 12
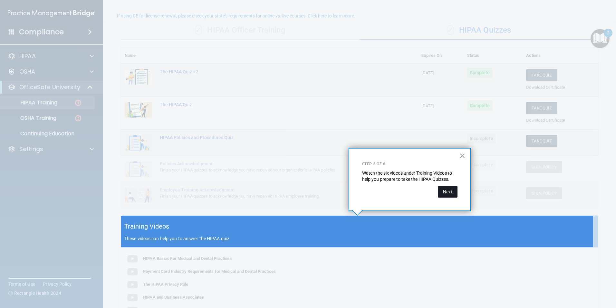
click at [444, 191] on button "Next" at bounding box center [448, 192] width 20 height 12
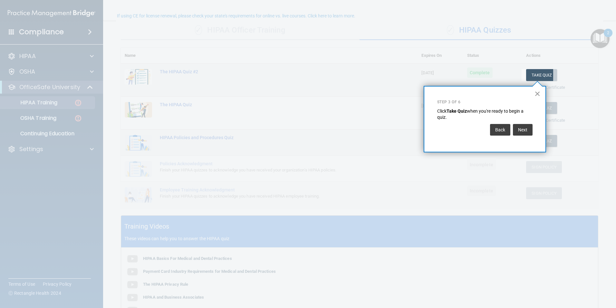
click at [539, 93] on button "×" at bounding box center [538, 93] width 6 height 10
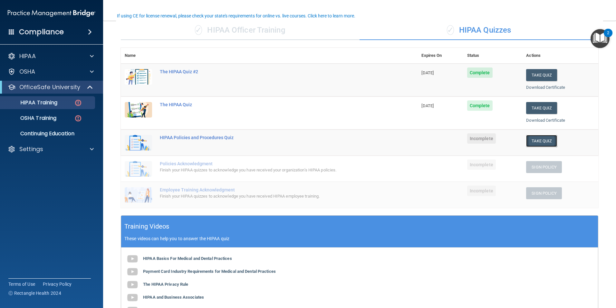
click at [534, 141] on button "Take Quiz" at bounding box center [541, 141] width 31 height 12
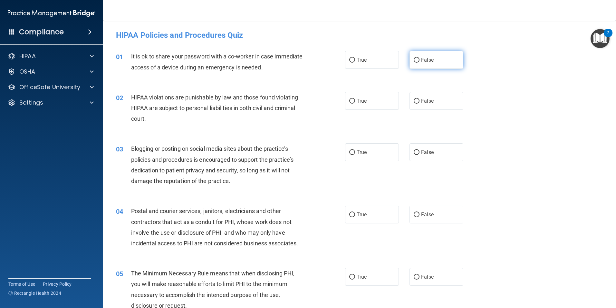
click at [428, 61] on span "False" at bounding box center [427, 60] width 13 height 6
click at [420, 61] on input "False" at bounding box center [417, 60] width 6 height 5
radio input "true"
click at [366, 99] on label "True" at bounding box center [372, 101] width 54 height 18
click at [355, 99] on input "True" at bounding box center [352, 101] width 6 height 5
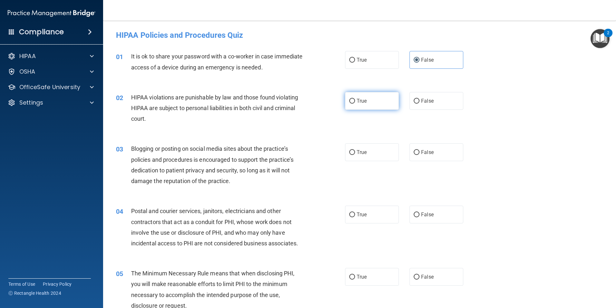
radio input "true"
click at [375, 150] on label "True" at bounding box center [372, 152] width 54 height 18
click at [355, 150] on input "True" at bounding box center [352, 152] width 6 height 5
radio input "true"
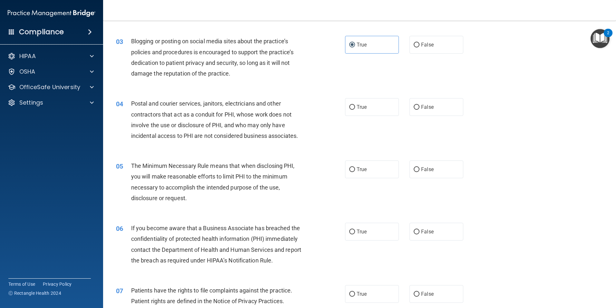
scroll to position [129, 0]
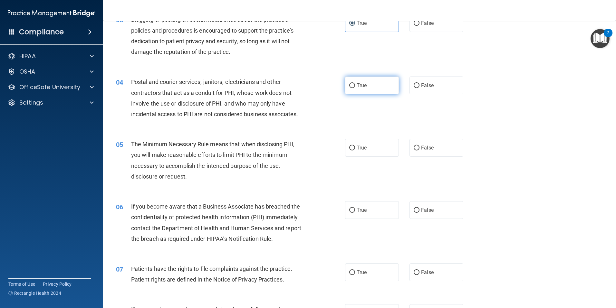
click at [357, 86] on span "True" at bounding box center [362, 85] width 10 height 6
click at [355, 86] on input "True" at bounding box center [352, 85] width 6 height 5
radio input "true"
click at [425, 147] on span "False" at bounding box center [427, 147] width 13 height 6
click at [420, 147] on input "False" at bounding box center [417, 147] width 6 height 5
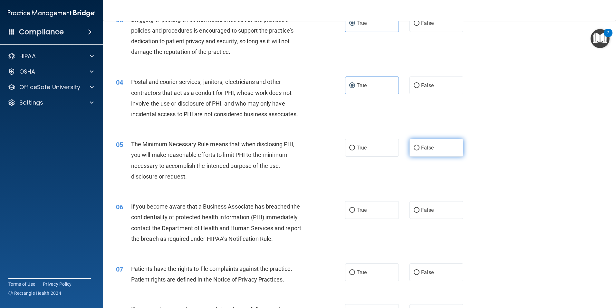
radio input "true"
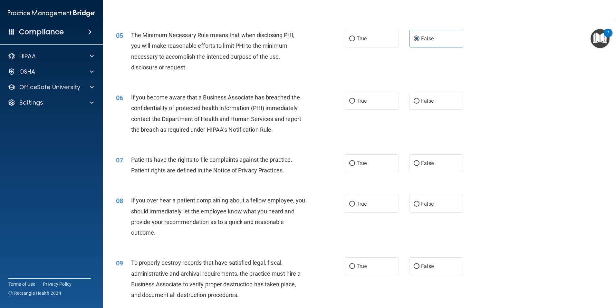
scroll to position [258, 0]
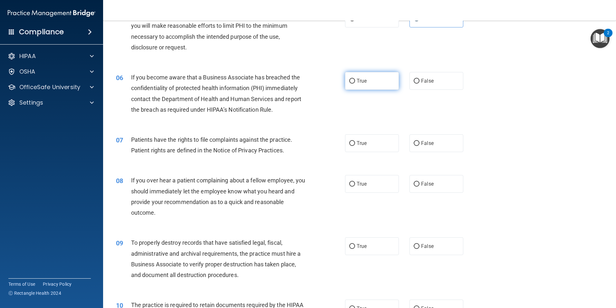
click at [388, 80] on label "True" at bounding box center [372, 81] width 54 height 18
click at [355, 80] on input "True" at bounding box center [352, 81] width 6 height 5
radio input "true"
click at [358, 146] on label "True" at bounding box center [372, 143] width 54 height 18
click at [355, 146] on input "True" at bounding box center [352, 143] width 6 height 5
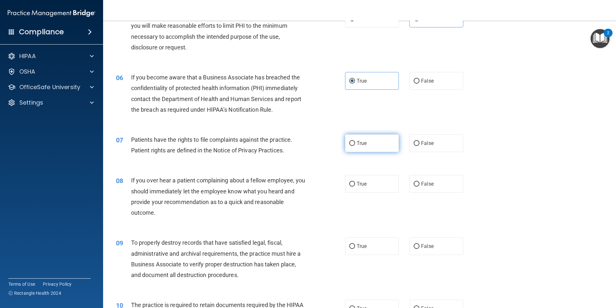
radio input "true"
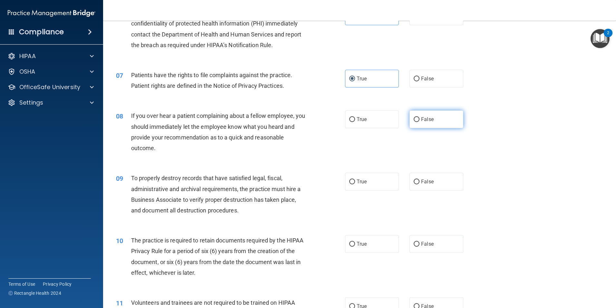
click at [426, 121] on span "False" at bounding box center [427, 119] width 13 height 6
click at [420, 121] on input "False" at bounding box center [417, 119] width 6 height 5
radio input "true"
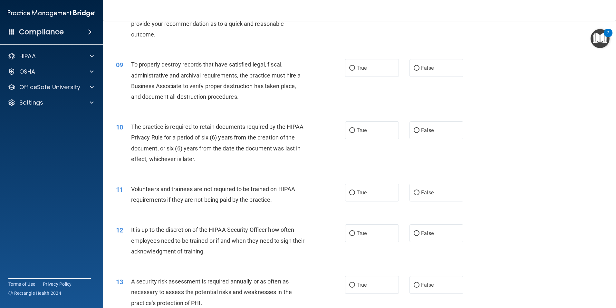
scroll to position [451, 0]
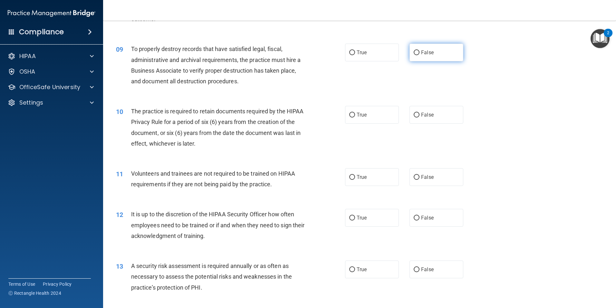
click at [421, 48] on label "False" at bounding box center [437, 53] width 54 height 18
click at [420, 50] on input "False" at bounding box center [417, 52] width 6 height 5
radio input "true"
click at [359, 106] on label "True" at bounding box center [372, 115] width 54 height 18
click at [355, 113] on input "True" at bounding box center [352, 115] width 6 height 5
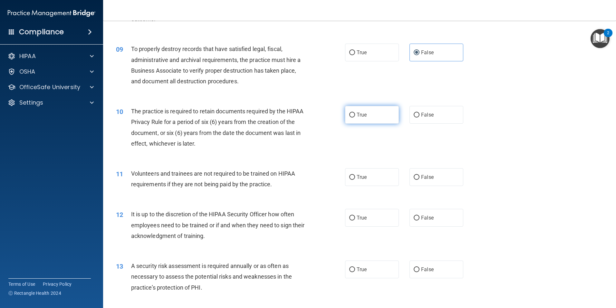
radio input "true"
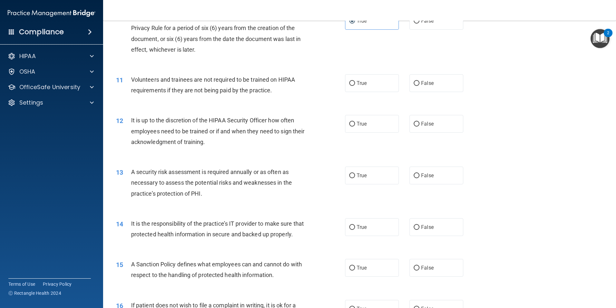
scroll to position [548, 0]
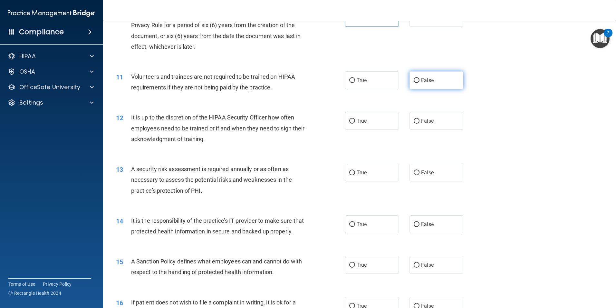
click at [437, 84] on label "False" at bounding box center [437, 80] width 54 height 18
click at [420, 83] on input "False" at bounding box center [417, 80] width 6 height 5
radio input "true"
click at [354, 126] on label "True" at bounding box center [372, 121] width 54 height 18
click at [354, 123] on input "True" at bounding box center [352, 121] width 6 height 5
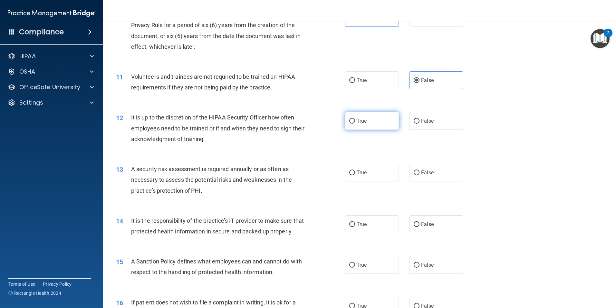
radio input "true"
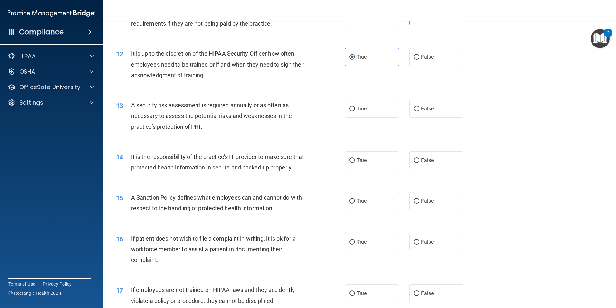
scroll to position [613, 0]
click at [355, 113] on label "True" at bounding box center [372, 108] width 54 height 18
click at [355, 111] on input "True" at bounding box center [352, 108] width 6 height 5
radio input "true"
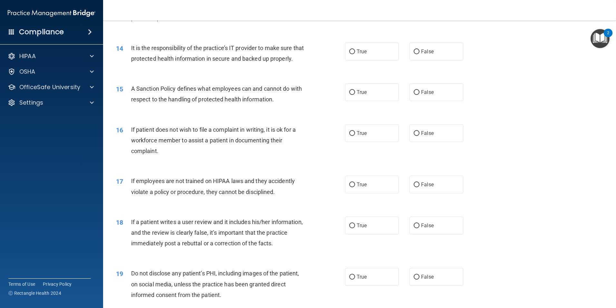
scroll to position [709, 0]
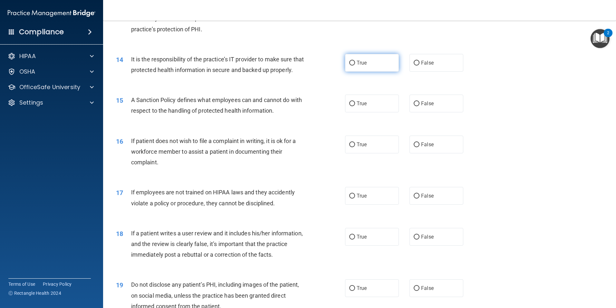
click at [356, 55] on label "True" at bounding box center [372, 63] width 54 height 18
click at [355, 61] on input "True" at bounding box center [352, 63] width 6 height 5
radio input "true"
click at [426, 61] on span "False" at bounding box center [427, 63] width 13 height 6
click at [420, 61] on input "False" at bounding box center [417, 63] width 6 height 5
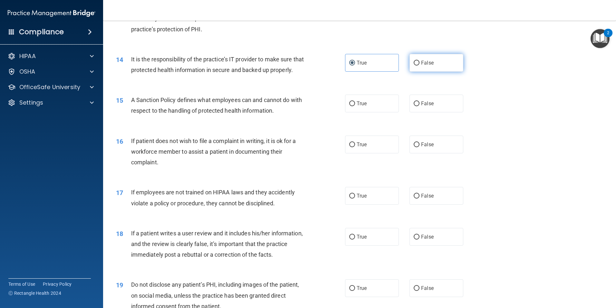
radio input "true"
click at [375, 61] on label "True" at bounding box center [372, 63] width 54 height 18
click at [355, 61] on input "True" at bounding box center [352, 63] width 6 height 5
radio input "true"
radio input "false"
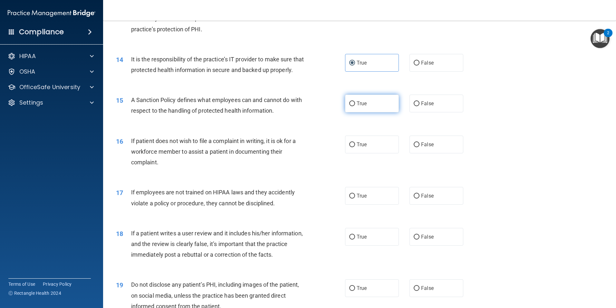
click at [382, 112] on label "True" at bounding box center [372, 103] width 54 height 18
click at [355, 106] on input "True" at bounding box center [352, 103] width 6 height 5
radio input "true"
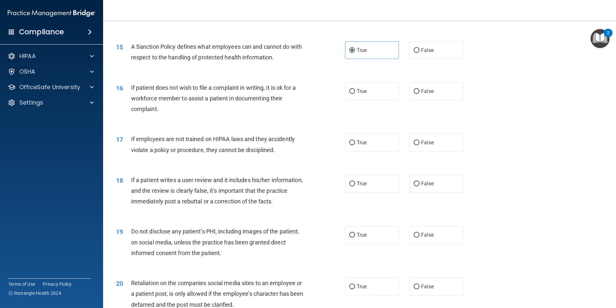
scroll to position [774, 0]
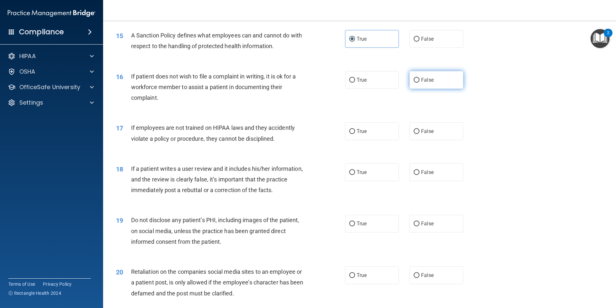
click at [427, 83] on span "False" at bounding box center [427, 80] width 13 height 6
click at [420, 83] on input "False" at bounding box center [417, 80] width 6 height 5
radio input "true"
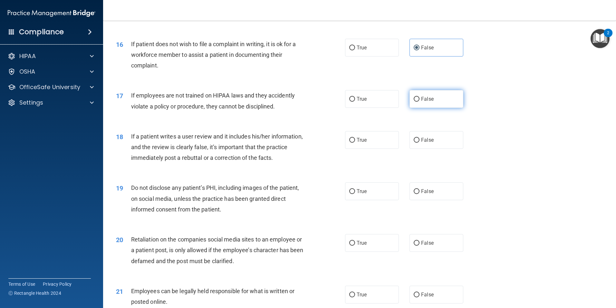
click at [425, 105] on label "False" at bounding box center [437, 99] width 54 height 18
click at [420, 102] on input "False" at bounding box center [417, 99] width 6 height 5
radio input "true"
click at [429, 149] on label "False" at bounding box center [437, 140] width 54 height 18
click at [420, 143] on input "False" at bounding box center [417, 140] width 6 height 5
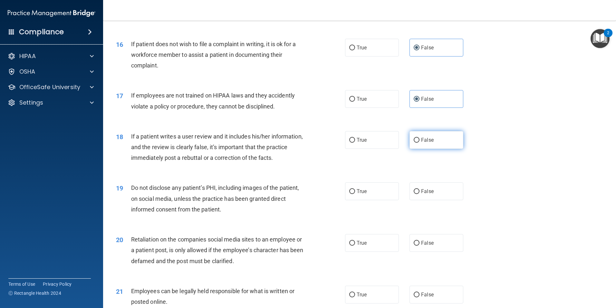
radio input "true"
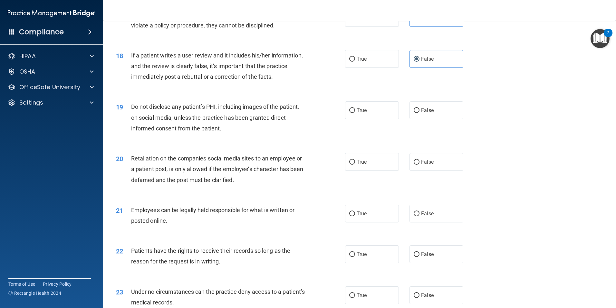
scroll to position [903, 0]
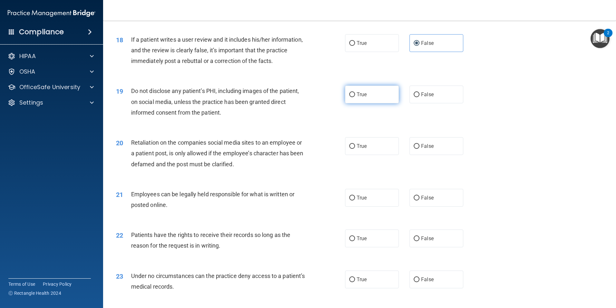
click at [357, 97] on span "True" at bounding box center [362, 94] width 10 height 6
click at [355, 97] on input "True" at bounding box center [352, 94] width 6 height 5
radio input "true"
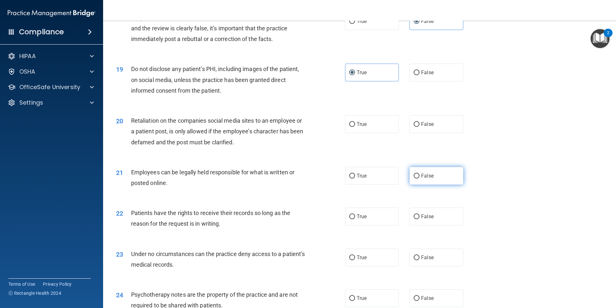
scroll to position [935, 0]
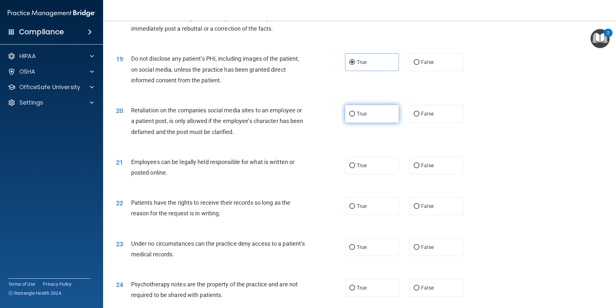
click at [361, 120] on label "True" at bounding box center [372, 114] width 54 height 18
click at [355, 116] on input "True" at bounding box center [352, 114] width 6 height 5
radio input "true"
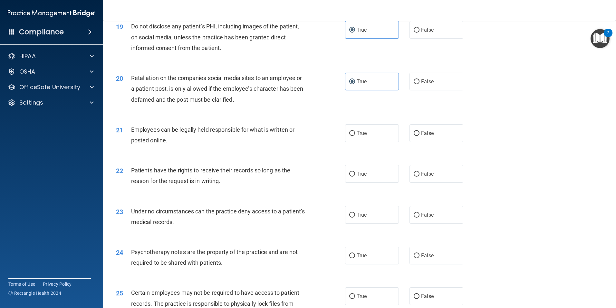
scroll to position [999, 0]
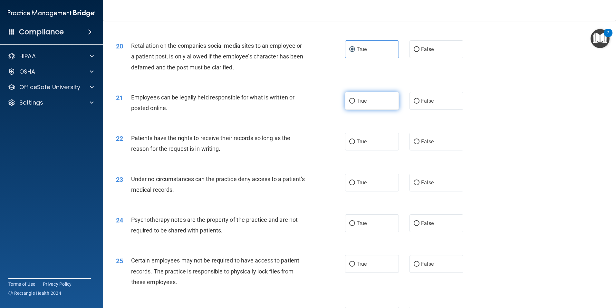
click at [349, 103] on input "True" at bounding box center [352, 101] width 6 height 5
radio input "true"
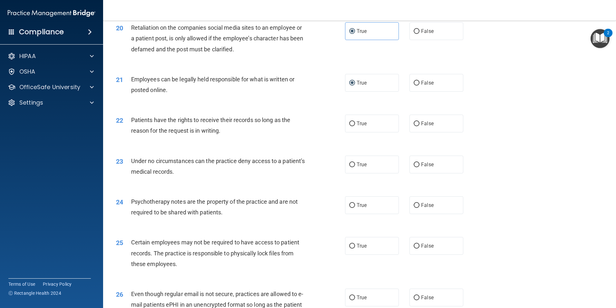
scroll to position [1032, 0]
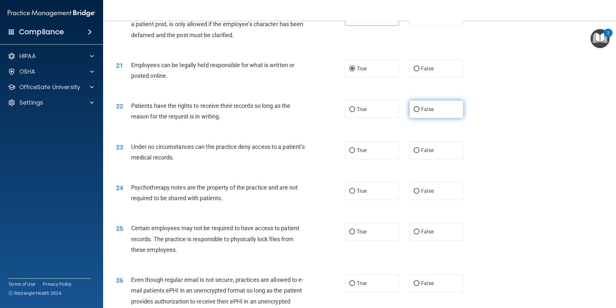
click at [447, 118] on label "False" at bounding box center [437, 109] width 54 height 18
click at [420, 112] on input "False" at bounding box center [417, 109] width 6 height 5
radio input "true"
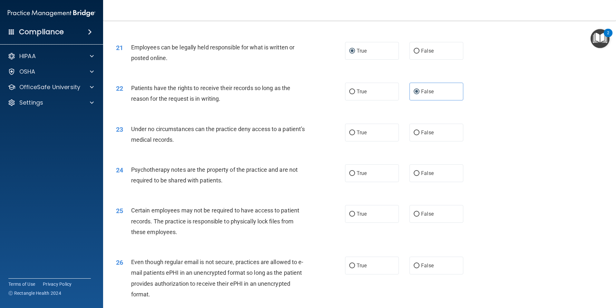
scroll to position [1064, 0]
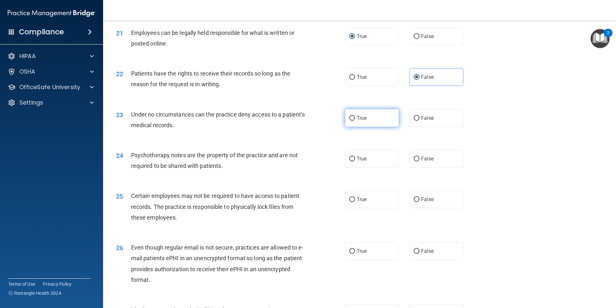
click at [370, 127] on label "True" at bounding box center [372, 118] width 54 height 18
click at [355, 121] on input "True" at bounding box center [352, 118] width 6 height 5
radio input "true"
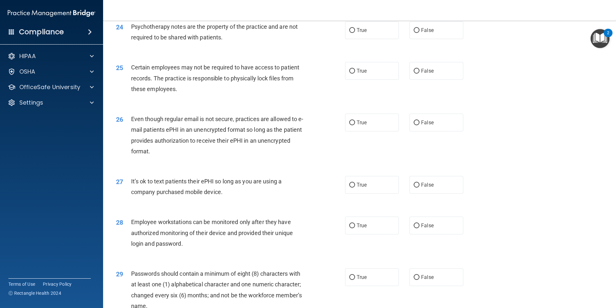
scroll to position [1193, 0]
click at [441, 37] on label "False" at bounding box center [437, 30] width 54 height 18
click at [420, 32] on input "False" at bounding box center [417, 29] width 6 height 5
radio input "true"
click at [348, 77] on label "True" at bounding box center [372, 70] width 54 height 18
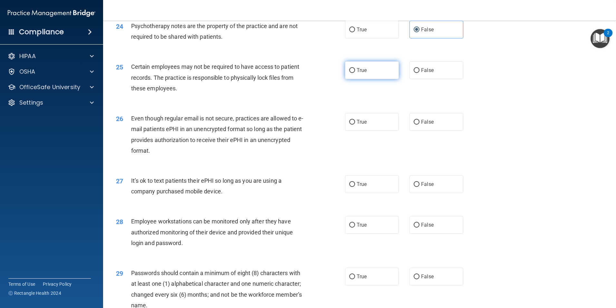
click at [349, 73] on input "True" at bounding box center [352, 70] width 6 height 5
radio input "true"
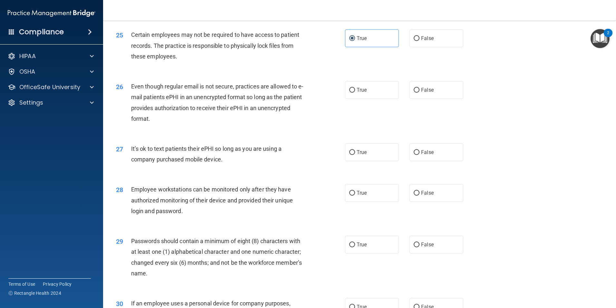
scroll to position [1257, 0]
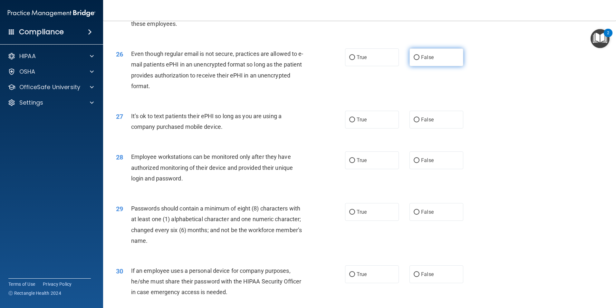
click at [433, 65] on label "False" at bounding box center [437, 57] width 54 height 18
click at [420, 60] on input "False" at bounding box center [417, 57] width 6 height 5
radio input "true"
click at [350, 60] on input "True" at bounding box center [352, 57] width 6 height 5
radio input "true"
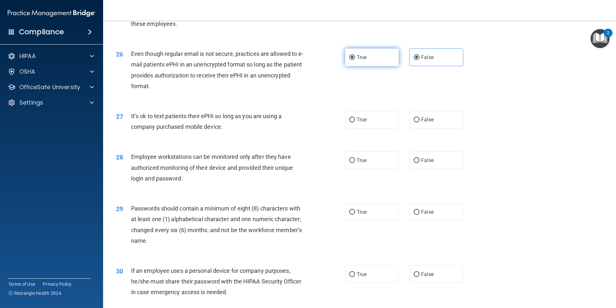
radio input "false"
click at [376, 128] on label "True" at bounding box center [372, 120] width 54 height 18
click at [355, 122] on input "True" at bounding box center [352, 119] width 6 height 5
radio input "true"
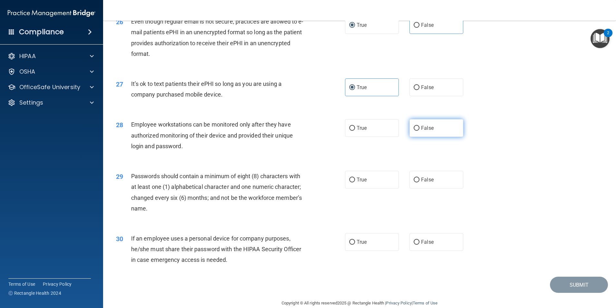
click at [429, 131] on span "False" at bounding box center [427, 128] width 13 height 6
click at [420, 131] on input "False" at bounding box center [417, 128] width 6 height 5
radio input "true"
click at [364, 188] on label "True" at bounding box center [372, 180] width 54 height 18
click at [355, 182] on input "True" at bounding box center [352, 179] width 6 height 5
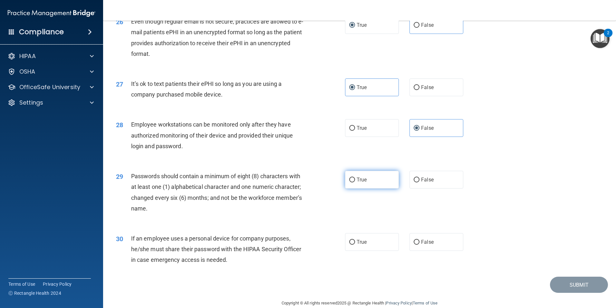
radio input "true"
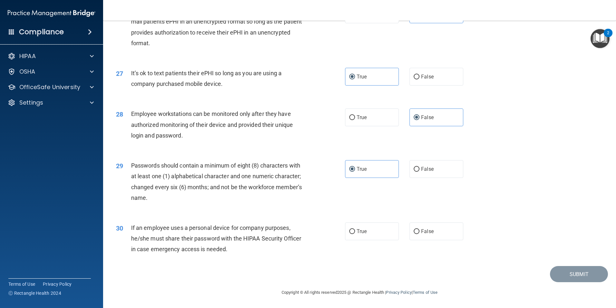
scroll to position [1311, 0]
click at [379, 234] on label "True" at bounding box center [372, 231] width 54 height 18
click at [355, 234] on input "True" at bounding box center [352, 231] width 6 height 5
radio input "true"
click at [441, 194] on div "29 Passwords should contain a minimum of eight (8) characters with at least one…" at bounding box center [359, 183] width 497 height 62
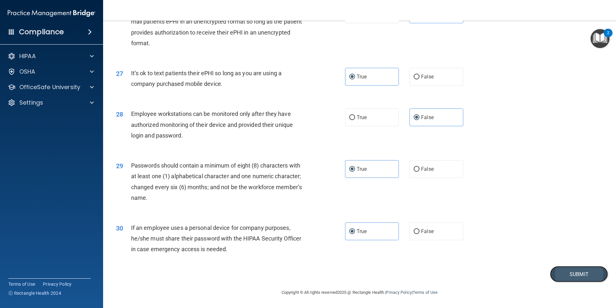
click at [562, 275] on button "Submit" at bounding box center [579, 274] width 58 height 16
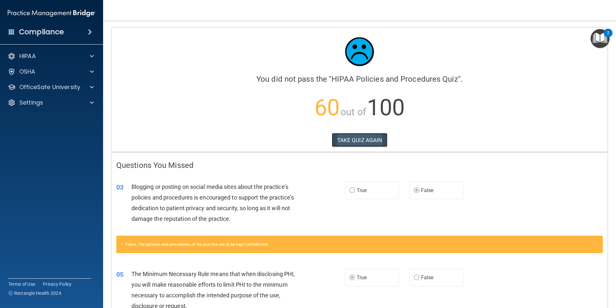
click at [365, 137] on button "TAKE QUIZ AGAIN" at bounding box center [360, 140] width 56 height 14
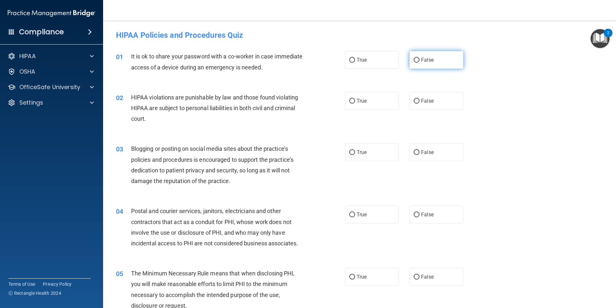
click at [448, 64] on label "False" at bounding box center [437, 60] width 54 height 18
click at [420, 63] on input "False" at bounding box center [417, 60] width 6 height 5
radio input "true"
click at [363, 111] on div "02 HIPAA violations are punishable by law and those found violating HIPAA are s…" at bounding box center [359, 110] width 497 height 52
click at [366, 103] on label "True" at bounding box center [372, 101] width 54 height 18
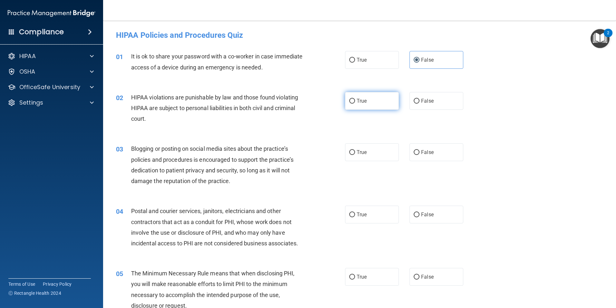
click at [355, 103] on input "True" at bounding box center [352, 101] width 6 height 5
radio input "true"
click at [432, 155] on label "False" at bounding box center [437, 152] width 54 height 18
click at [420, 155] on input "False" at bounding box center [417, 152] width 6 height 5
radio input "true"
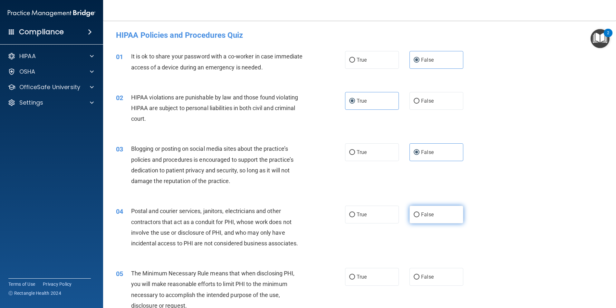
click at [444, 221] on label "False" at bounding box center [437, 214] width 54 height 18
click at [420, 217] on input "False" at bounding box center [417, 214] width 6 height 5
radio input "true"
click at [360, 215] on span "True" at bounding box center [362, 214] width 10 height 6
click at [355, 215] on input "True" at bounding box center [352, 214] width 6 height 5
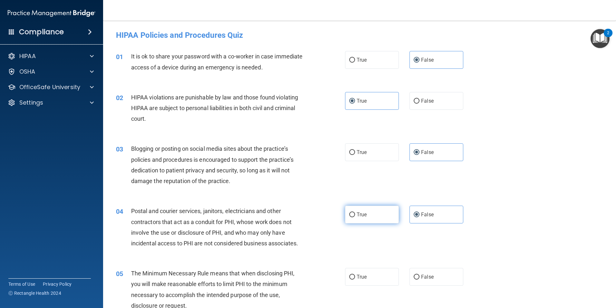
radio input "true"
radio input "false"
click at [370, 273] on label "True" at bounding box center [372, 277] width 54 height 18
click at [355, 274] on input "True" at bounding box center [352, 276] width 6 height 5
radio input "true"
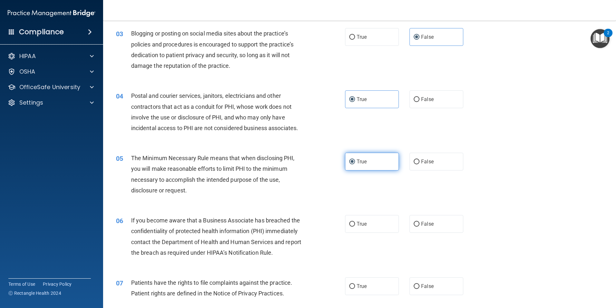
scroll to position [161, 0]
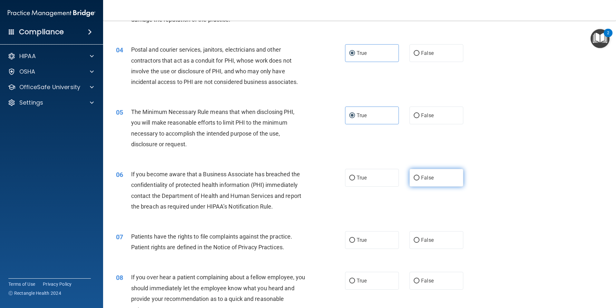
click at [428, 171] on label "False" at bounding box center [437, 178] width 54 height 18
click at [420, 175] on input "False" at bounding box center [417, 177] width 6 height 5
radio input "true"
click at [368, 239] on label "True" at bounding box center [372, 240] width 54 height 18
click at [355, 239] on input "True" at bounding box center [352, 240] width 6 height 5
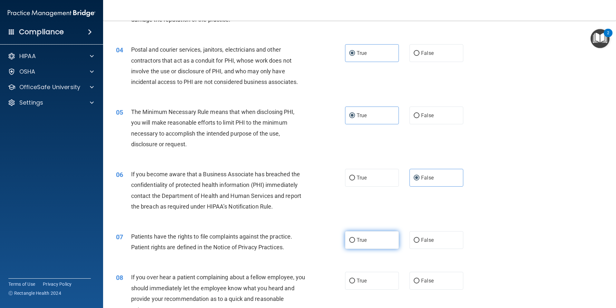
radio input "true"
click at [423, 280] on span "False" at bounding box center [427, 280] width 13 height 6
click at [420, 280] on input "False" at bounding box center [417, 280] width 6 height 5
radio input "true"
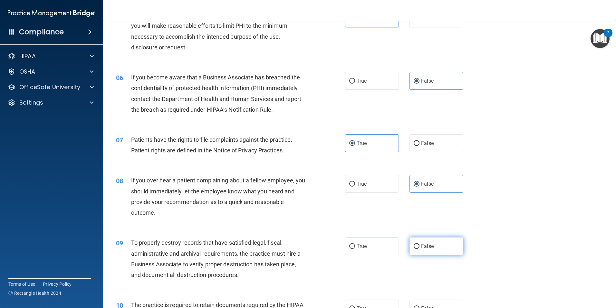
click at [433, 250] on label "False" at bounding box center [437, 246] width 54 height 18
click at [420, 249] on input "False" at bounding box center [417, 246] width 6 height 5
radio input "true"
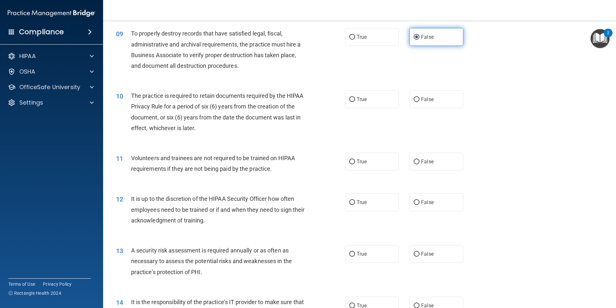
scroll to position [484, 0]
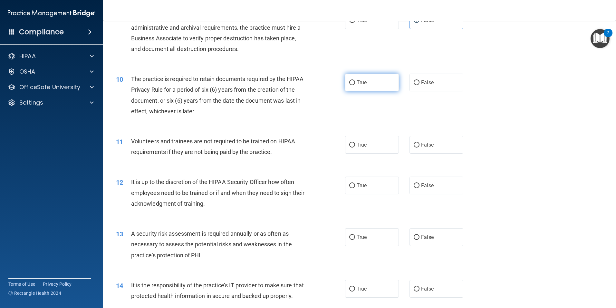
click at [357, 84] on span "True" at bounding box center [362, 82] width 10 height 6
click at [355, 84] on input "True" at bounding box center [352, 82] width 6 height 5
radio input "true"
click at [430, 142] on span "False" at bounding box center [427, 145] width 13 height 6
click at [420, 143] on input "False" at bounding box center [417, 145] width 6 height 5
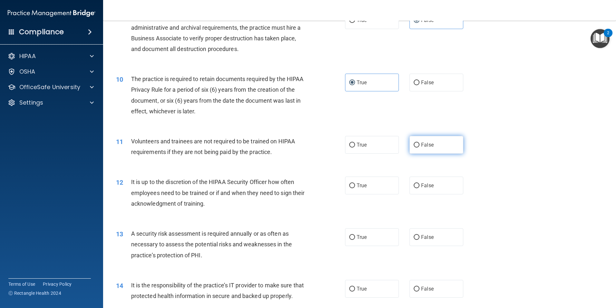
radio input "true"
click at [435, 182] on label "False" at bounding box center [437, 185] width 54 height 18
click at [420, 183] on input "False" at bounding box center [417, 185] width 6 height 5
radio input "true"
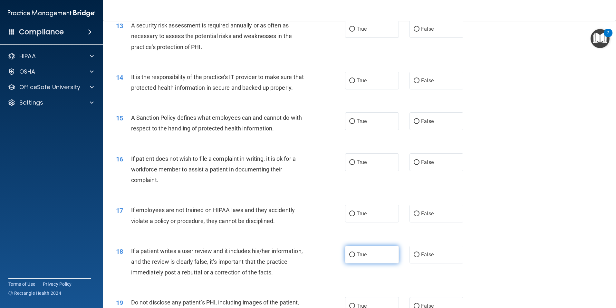
scroll to position [677, 0]
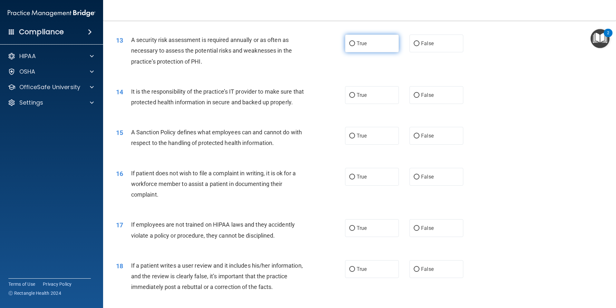
click at [362, 47] on label "True" at bounding box center [372, 43] width 54 height 18
click at [355, 46] on input "True" at bounding box center [352, 43] width 6 height 5
radio input "true"
click at [432, 98] on label "False" at bounding box center [437, 95] width 54 height 18
click at [420, 98] on input "False" at bounding box center [417, 95] width 6 height 5
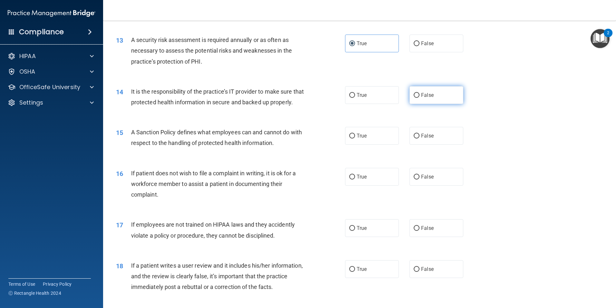
radio input "true"
click at [434, 144] on label "False" at bounding box center [437, 136] width 54 height 18
click at [420, 138] on input "False" at bounding box center [417, 135] width 6 height 5
radio input "true"
click at [370, 185] on label "True" at bounding box center [372, 177] width 54 height 18
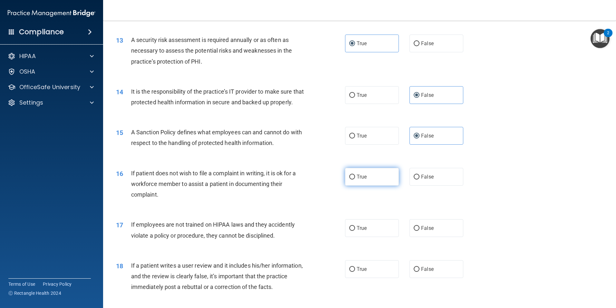
click at [355, 179] on input "True" at bounding box center [352, 176] width 6 height 5
radio input "true"
click at [423, 237] on label "False" at bounding box center [437, 228] width 54 height 18
click at [420, 231] on input "False" at bounding box center [417, 228] width 6 height 5
radio input "true"
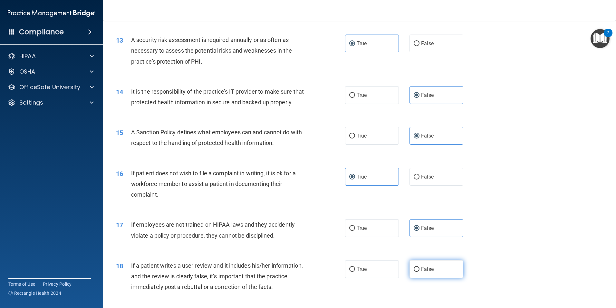
click at [423, 271] on label "False" at bounding box center [437, 269] width 54 height 18
click at [420, 271] on input "False" at bounding box center [417, 269] width 6 height 5
radio input "true"
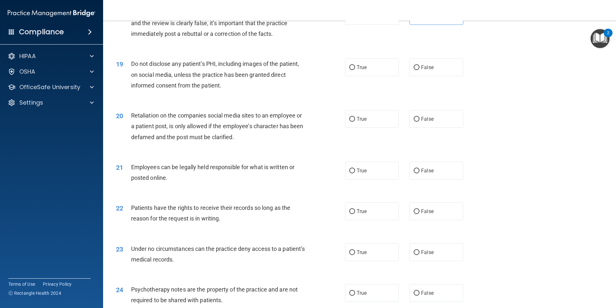
scroll to position [935, 0]
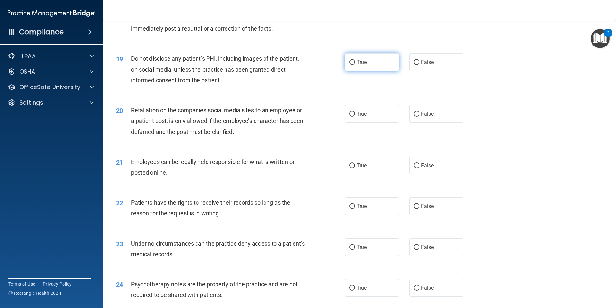
click at [364, 65] on span "True" at bounding box center [362, 62] width 10 height 6
click at [355, 65] on input "True" at bounding box center [352, 62] width 6 height 5
radio input "true"
click at [429, 123] on label "False" at bounding box center [437, 114] width 54 height 18
click at [420, 116] on input "False" at bounding box center [417, 114] width 6 height 5
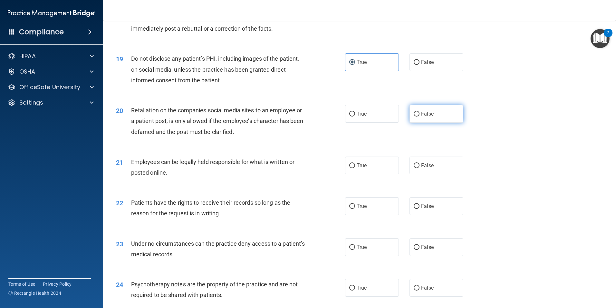
radio input "true"
click at [385, 174] on label "True" at bounding box center [372, 165] width 54 height 18
click at [355, 168] on input "True" at bounding box center [352, 165] width 6 height 5
radio input "true"
click at [423, 209] on span "False" at bounding box center [427, 206] width 13 height 6
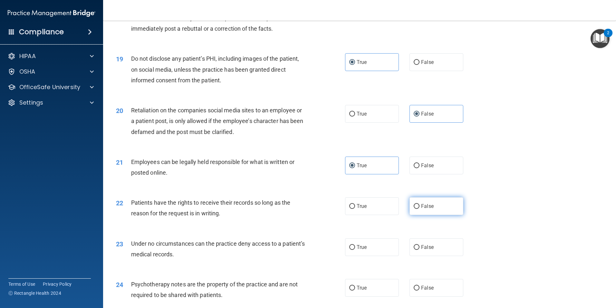
click at [420, 209] on input "False" at bounding box center [417, 206] width 6 height 5
radio input "true"
click at [425, 253] on label "False" at bounding box center [437, 247] width 54 height 18
click at [420, 250] on input "False" at bounding box center [417, 247] width 6 height 5
radio input "true"
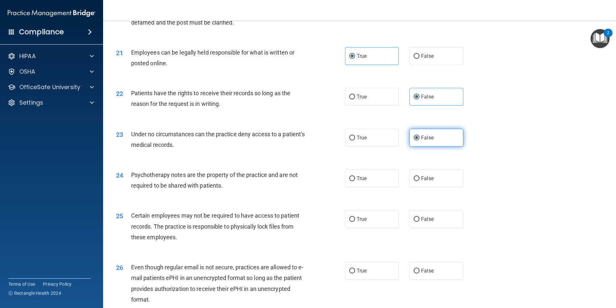
scroll to position [1096, 0]
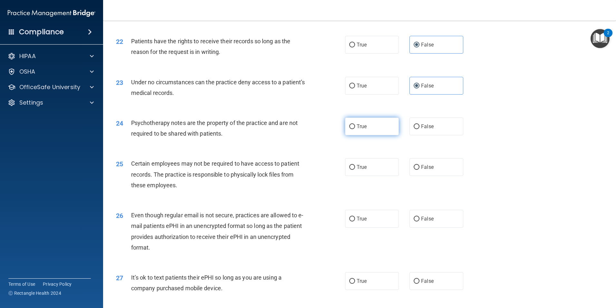
click at [371, 135] on label "True" at bounding box center [372, 126] width 54 height 18
click at [355, 129] on input "True" at bounding box center [352, 126] width 6 height 5
radio input "true"
click at [372, 175] on label "True" at bounding box center [372, 167] width 54 height 18
click at [355, 170] on input "True" at bounding box center [352, 167] width 6 height 5
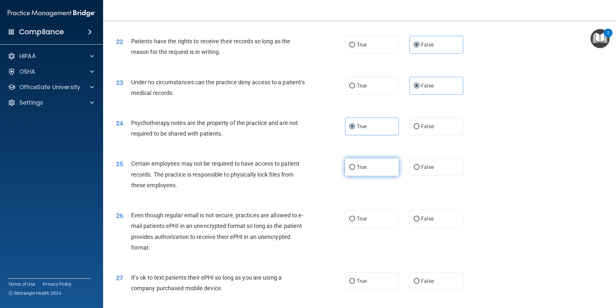
radio input "true"
click at [376, 223] on label "True" at bounding box center [372, 219] width 54 height 18
click at [355, 221] on input "True" at bounding box center [352, 218] width 6 height 5
radio input "true"
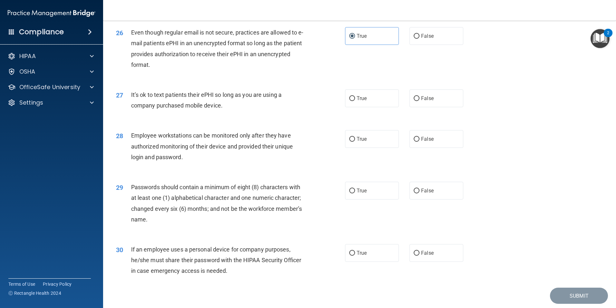
scroll to position [1311, 0]
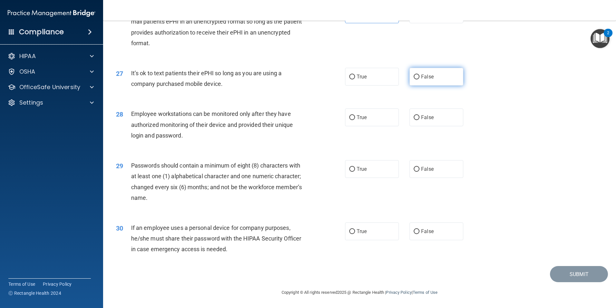
click at [429, 83] on label "False" at bounding box center [437, 77] width 54 height 18
click at [420, 79] on input "False" at bounding box center [417, 76] width 6 height 5
radio input "true"
click at [429, 124] on label "False" at bounding box center [437, 117] width 54 height 18
click at [420, 120] on input "False" at bounding box center [417, 117] width 6 height 5
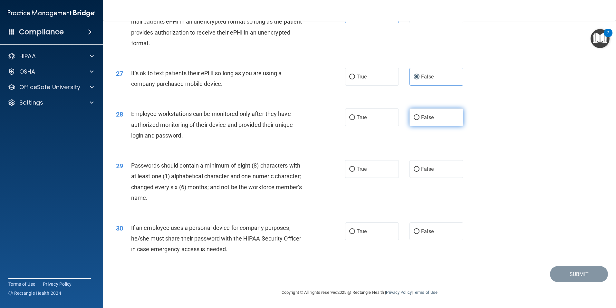
radio input "true"
click at [370, 174] on label "True" at bounding box center [372, 169] width 54 height 18
click at [355, 172] on input "True" at bounding box center [352, 169] width 6 height 5
radio input "true"
click at [429, 234] on span "False" at bounding box center [427, 231] width 13 height 6
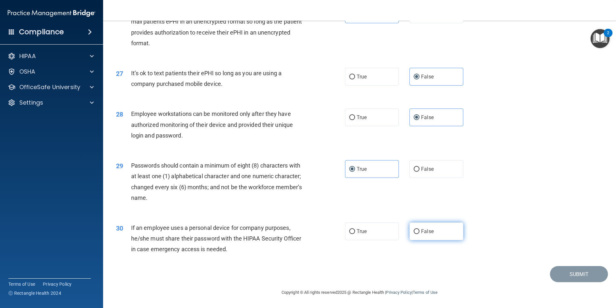
click at [420, 234] on input "False" at bounding box center [417, 231] width 6 height 5
radio input "true"
click at [566, 268] on button "Submit" at bounding box center [579, 274] width 58 height 16
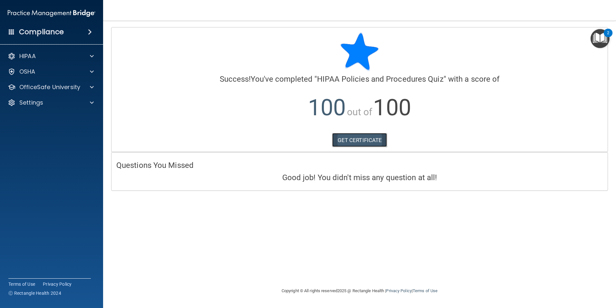
click at [360, 138] on link "GET CERTIFICATE" at bounding box center [359, 140] width 55 height 14
click at [598, 42] on img "Open Resource Center, 2 new notifications" at bounding box center [600, 38] width 19 height 19
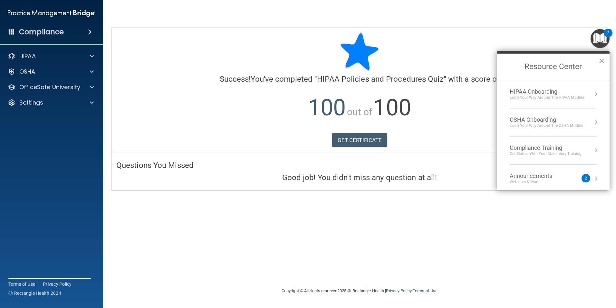
click at [564, 96] on div "Learn Your Way around the HIPAA module" at bounding box center [547, 97] width 74 height 5
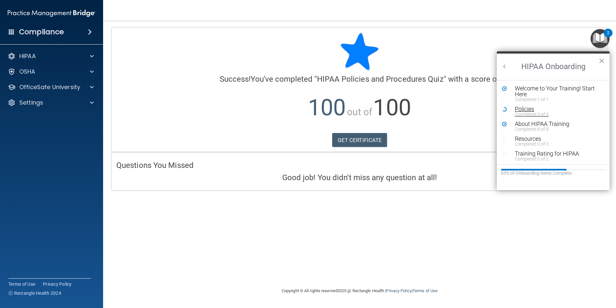
click at [523, 108] on div "Policies" at bounding box center [556, 109] width 82 height 6
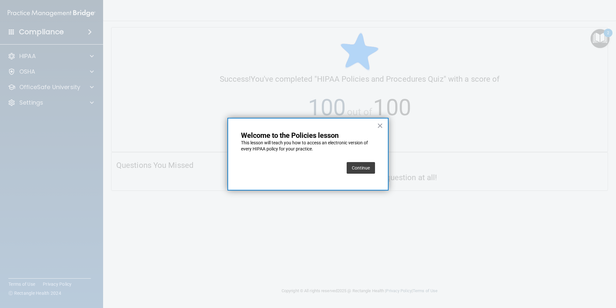
click at [375, 168] on button "Continue" at bounding box center [361, 168] width 28 height 12
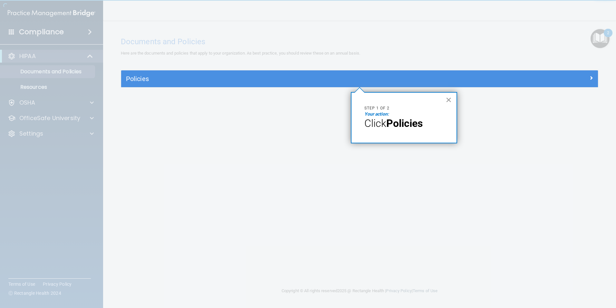
click at [447, 99] on button "×" at bounding box center [449, 99] width 6 height 10
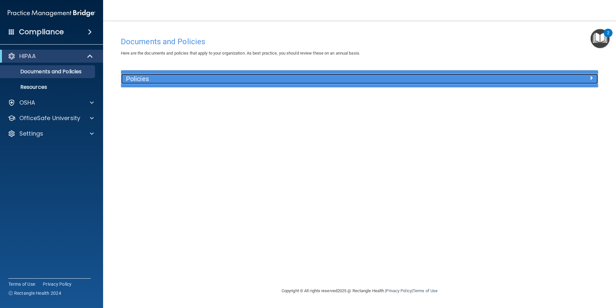
click at [575, 77] on div at bounding box center [538, 78] width 119 height 8
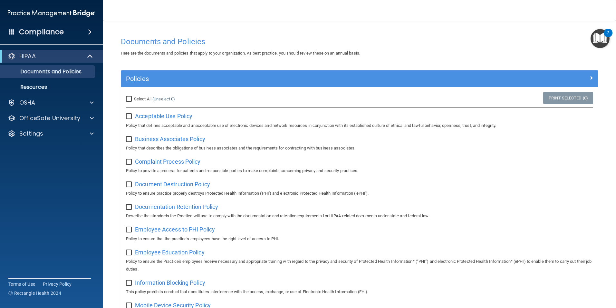
click at [601, 35] on img "Open Resource Center, 2 new notifications" at bounding box center [600, 38] width 19 height 19
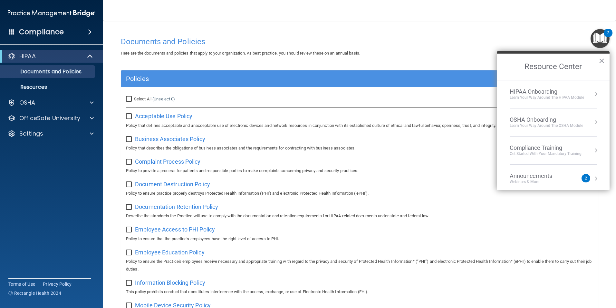
click at [565, 101] on li "HIPAA Onboarding Learn Your Way around the HIPAA module" at bounding box center [553, 94] width 87 height 28
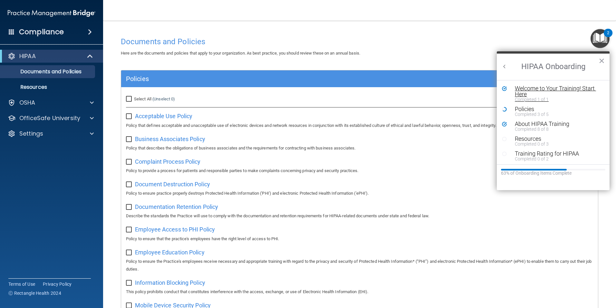
scroll to position [1, 0]
click at [548, 123] on div "About HIPAA Training" at bounding box center [556, 123] width 82 height 6
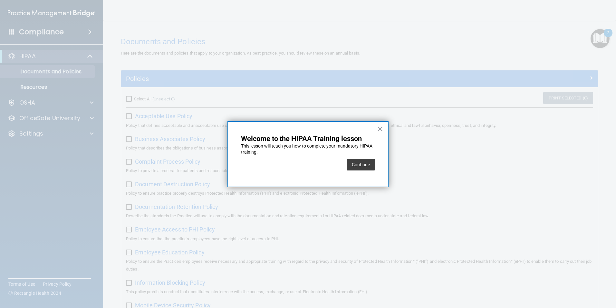
click at [370, 171] on div "Continue" at bounding box center [361, 164] width 28 height 18
click at [369, 171] on div "Continue" at bounding box center [361, 164] width 28 height 18
drag, startPoint x: 369, startPoint y: 171, endPoint x: 366, endPoint y: 166, distance: 6.4
click at [366, 166] on button "Continue" at bounding box center [361, 165] width 28 height 12
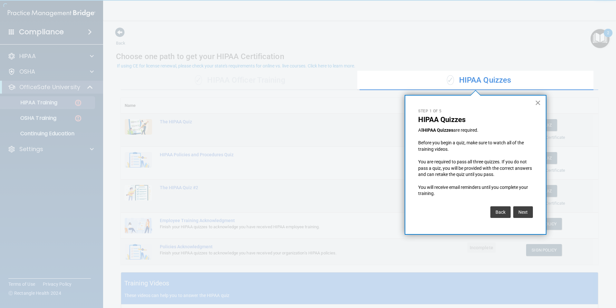
click at [537, 100] on button "×" at bounding box center [538, 102] width 6 height 10
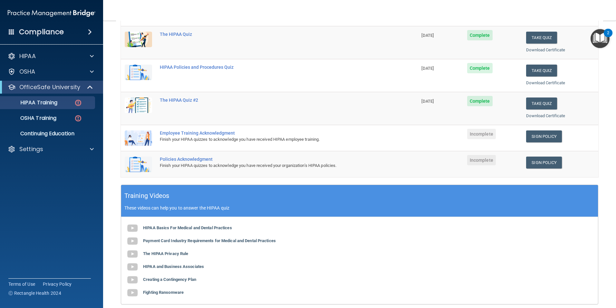
scroll to position [97, 0]
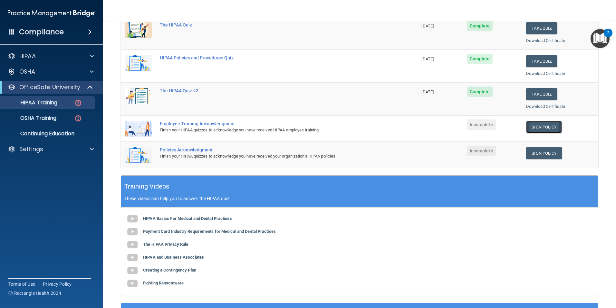
click at [546, 129] on link "Sign Policy" at bounding box center [544, 127] width 36 height 12
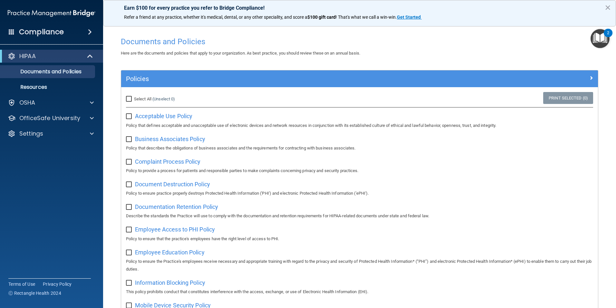
scroll to position [339, 0]
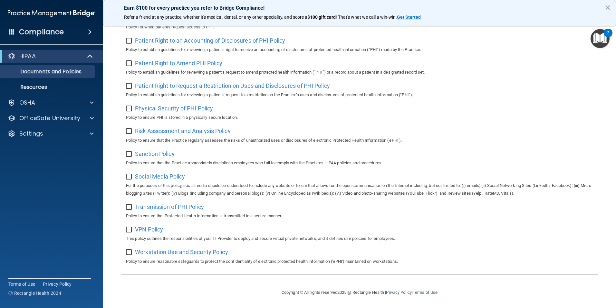
click at [147, 174] on span "Social Media Policy" at bounding box center [160, 176] width 50 height 7
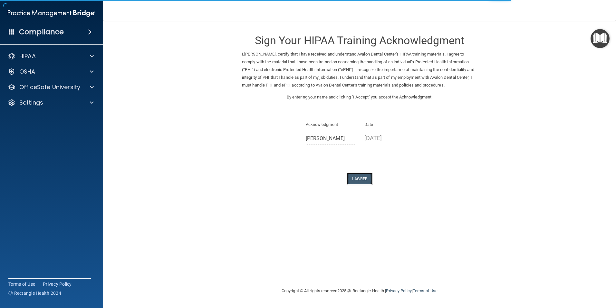
click at [369, 178] on button "I Agree" at bounding box center [360, 178] width 26 height 12
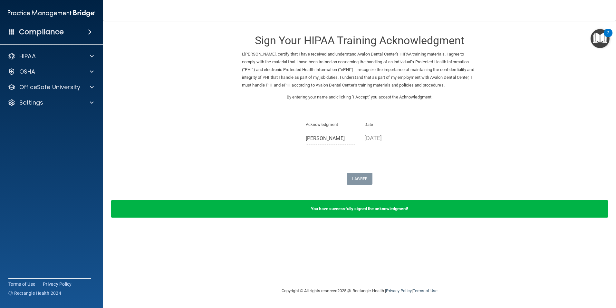
click at [610, 37] on div "2" at bounding box center [608, 33] width 9 height 8
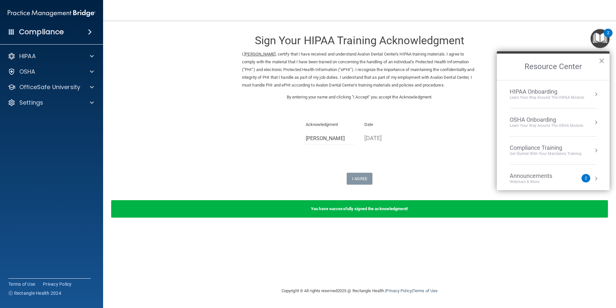
click at [551, 96] on div "Learn Your Way around the HIPAA module" at bounding box center [547, 97] width 74 height 5
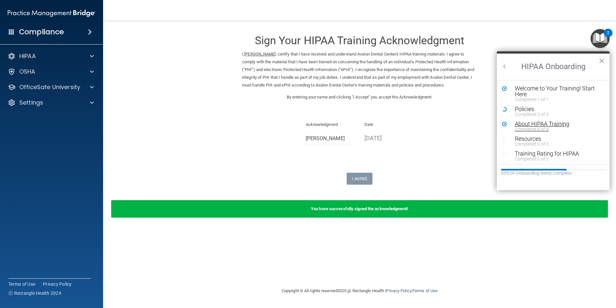
click at [535, 128] on div "Completed 8 of 8" at bounding box center [556, 129] width 82 height 5
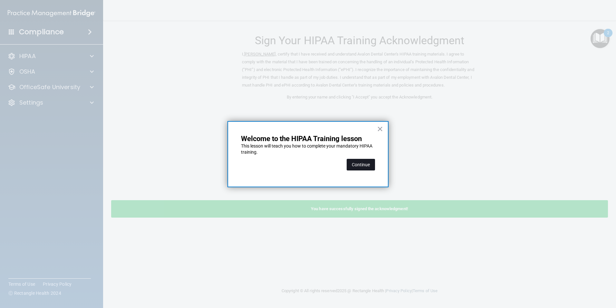
click at [355, 164] on button "Continue" at bounding box center [361, 165] width 28 height 12
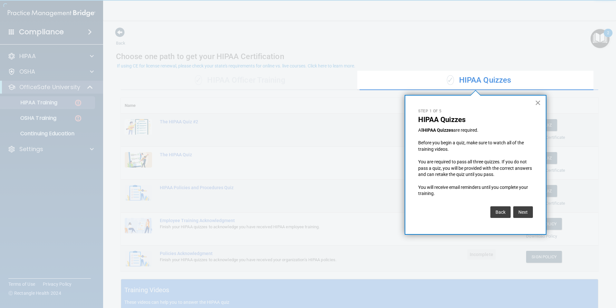
click at [540, 103] on button "×" at bounding box center [538, 102] width 6 height 10
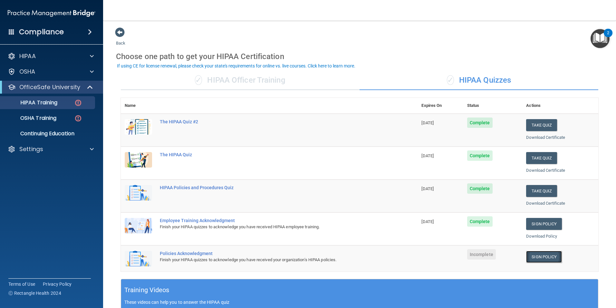
click at [539, 257] on link "Sign Policy" at bounding box center [544, 257] width 36 height 12
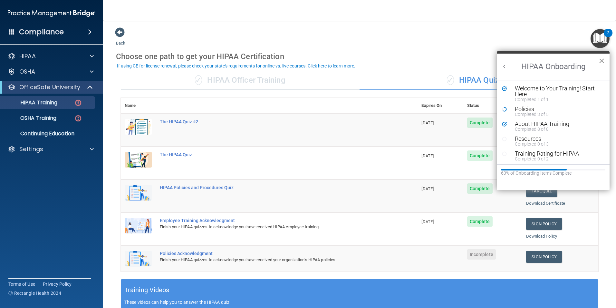
click at [602, 58] on button "×" at bounding box center [602, 60] width 6 height 10
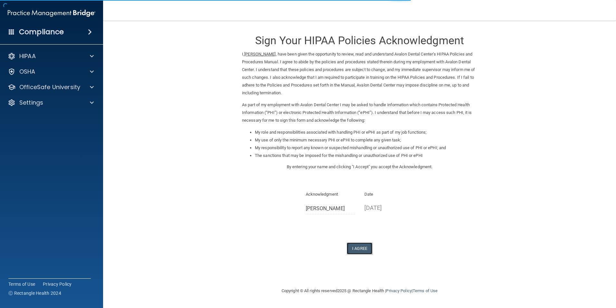
click at [356, 248] on button "I Agree" at bounding box center [360, 248] width 26 height 12
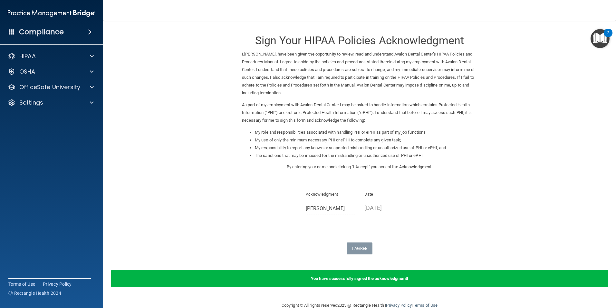
click at [597, 37] on img "Open Resource Center, 2 new notifications" at bounding box center [600, 38] width 19 height 19
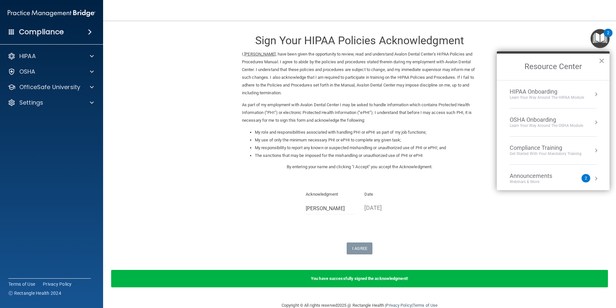
click at [548, 95] on div "Learn Your Way around the HIPAA module" at bounding box center [547, 97] width 74 height 5
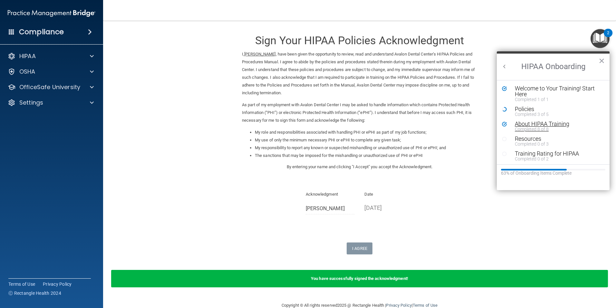
click at [529, 127] on div "Completed 8 of 8" at bounding box center [556, 129] width 82 height 5
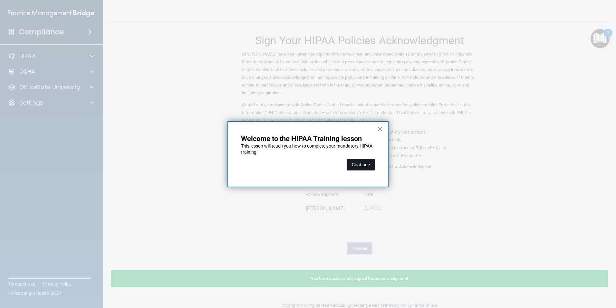
click at [362, 162] on button "Continue" at bounding box center [361, 165] width 28 height 12
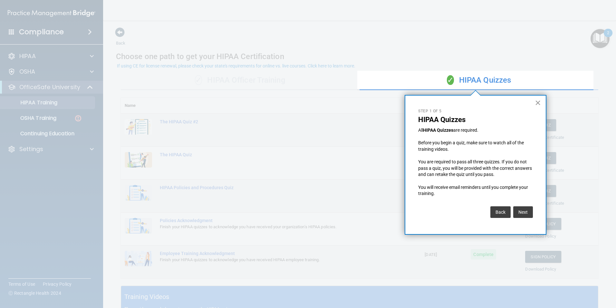
click at [537, 102] on button "×" at bounding box center [538, 102] width 6 height 10
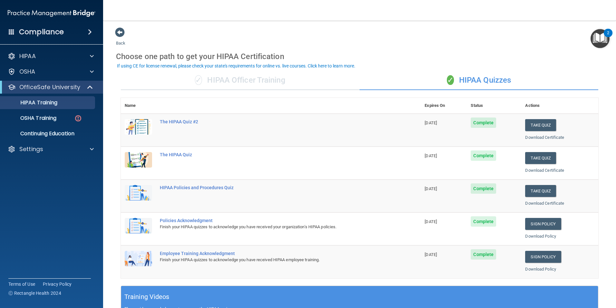
click at [605, 38] on img "Open Resource Center, 2 new notifications" at bounding box center [600, 38] width 19 height 19
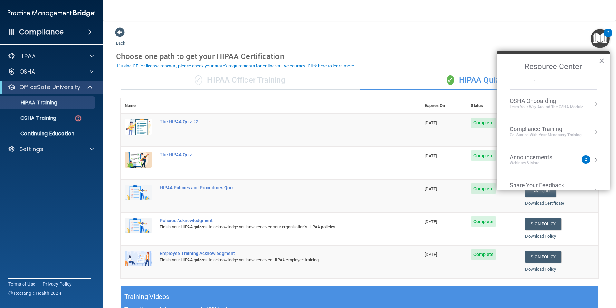
scroll to position [36, 0]
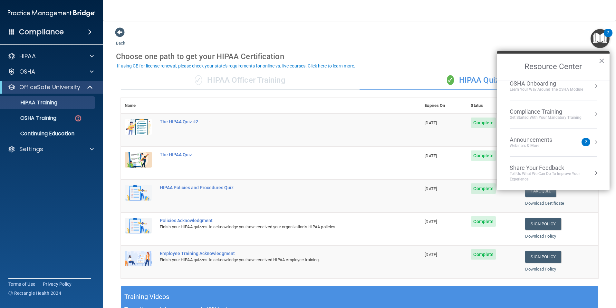
click at [567, 142] on div "Announcements Webinars & More" at bounding box center [544, 142] width 68 height 12
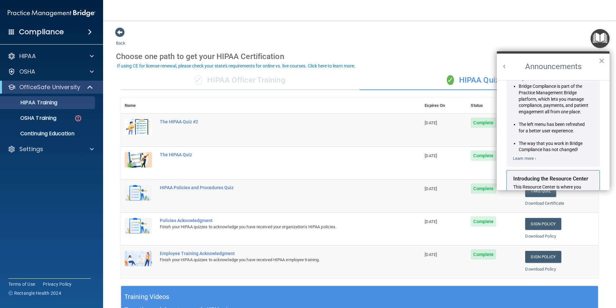
scroll to position [0, 0]
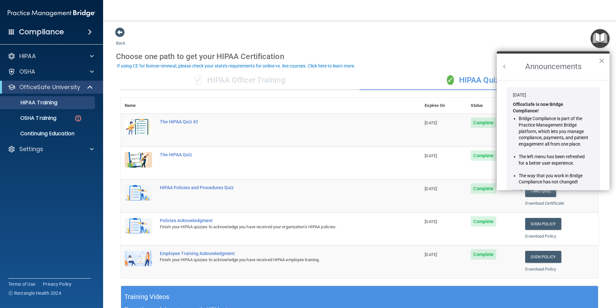
click at [505, 67] on button "Back to Resource Center Home" at bounding box center [505, 66] width 6 height 6
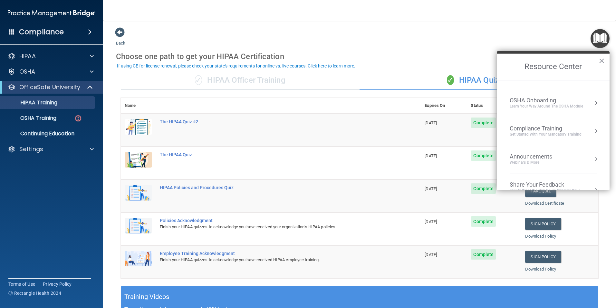
scroll to position [36, 0]
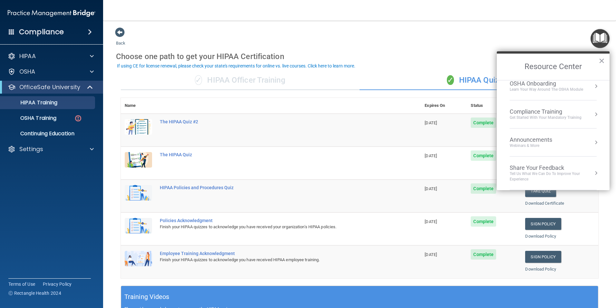
click at [570, 118] on div "Get Started with your mandatory training" at bounding box center [546, 117] width 72 height 5
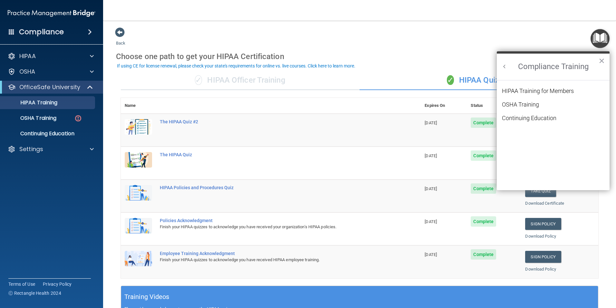
click at [505, 64] on button "Back to Resource Center Home" at bounding box center [505, 66] width 6 height 6
click at [159, 80] on div "✓ HIPAA Officer Training" at bounding box center [240, 80] width 239 height 19
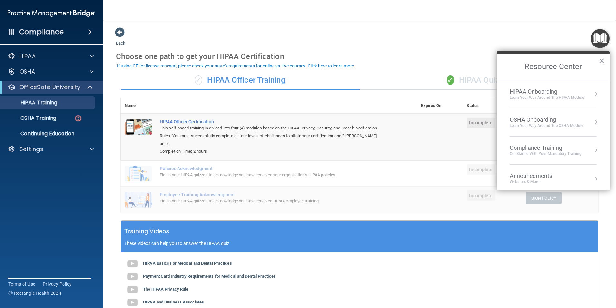
click at [428, 77] on div "✓ HIPAA Quizzes" at bounding box center [479, 80] width 239 height 19
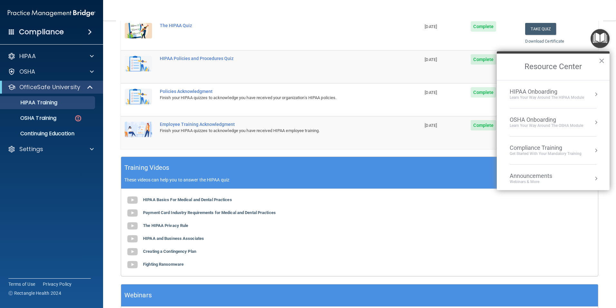
scroll to position [0, 0]
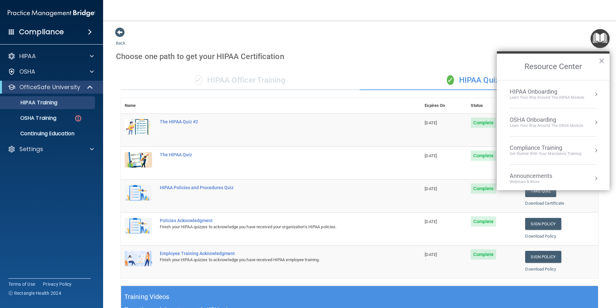
click at [234, 83] on div "✓ HIPAA Officer Training" at bounding box center [240, 80] width 239 height 19
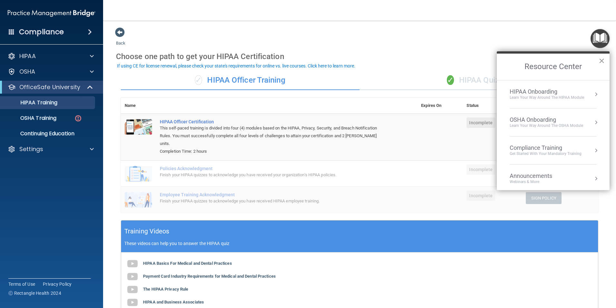
click at [600, 60] on button "×" at bounding box center [602, 60] width 6 height 10
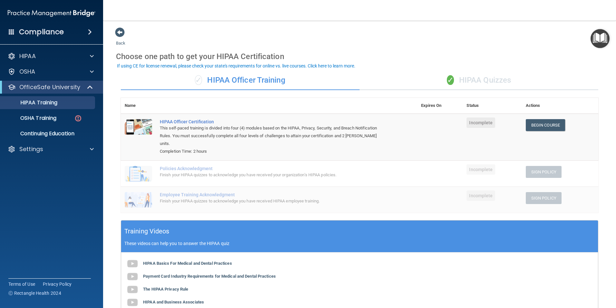
click at [467, 164] on span "Incomplete" at bounding box center [481, 169] width 29 height 10
click at [162, 171] on div "Finish your HIPAA quizzes to acknowledge you have received your organization’s …" at bounding box center [272, 175] width 225 height 8
click at [66, 123] on link "OSHA Training" at bounding box center [45, 118] width 102 height 13
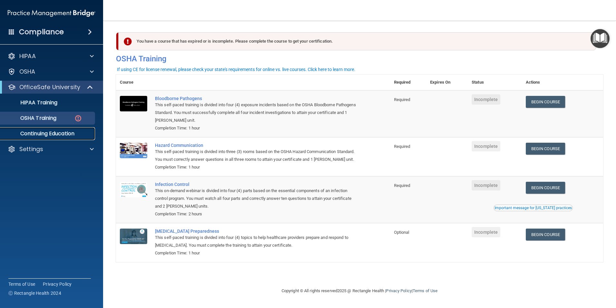
click at [43, 137] on link "Continuing Education" at bounding box center [45, 133] width 102 height 13
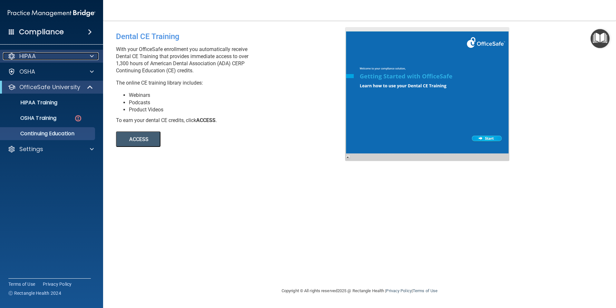
click at [31, 56] on p "HIPAA" at bounding box center [27, 56] width 16 height 8
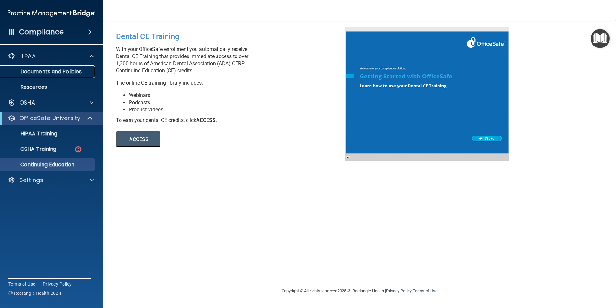
click at [72, 71] on p "Documents and Policies" at bounding box center [48, 71] width 88 height 6
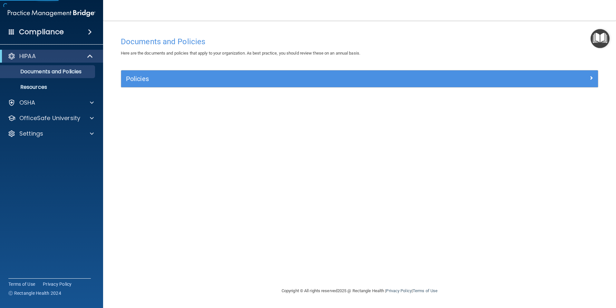
click at [195, 84] on div "Policies" at bounding box center [359, 78] width 477 height 17
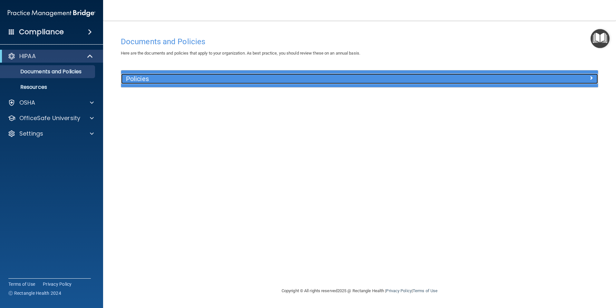
click at [598, 79] on div at bounding box center [538, 78] width 119 height 8
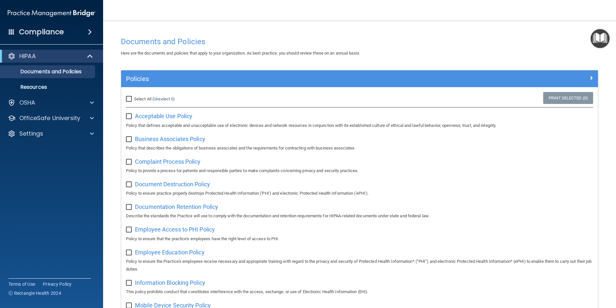
click at [596, 39] on img "Open Resource Center" at bounding box center [600, 38] width 19 height 19
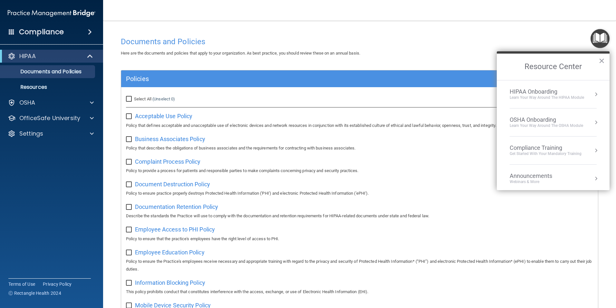
click at [565, 92] on div "HIPAA Onboarding" at bounding box center [547, 91] width 74 height 7
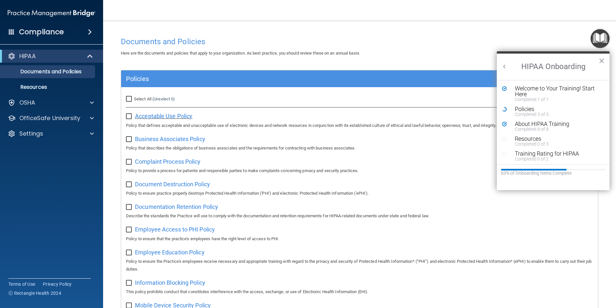
click at [184, 113] on span "Acceptable Use Policy" at bounding box center [163, 116] width 57 height 7
